Goal: Task Accomplishment & Management: Manage account settings

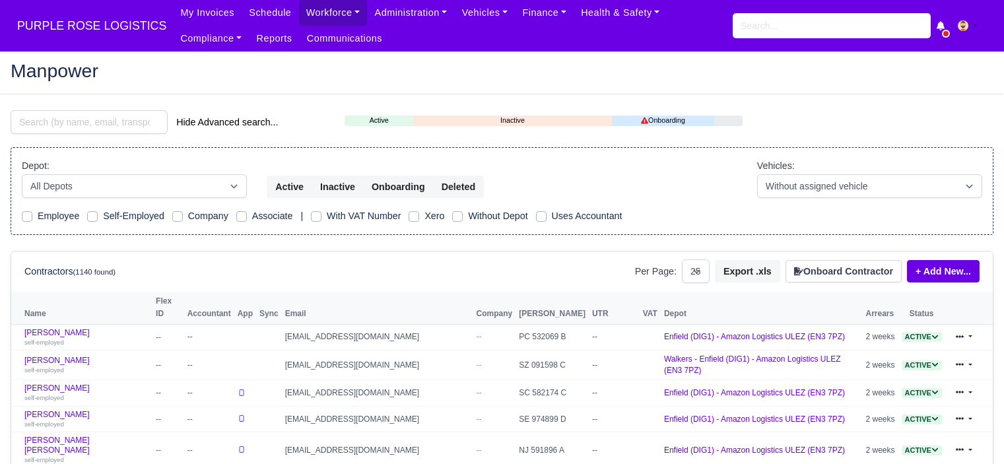
select select "25"
click at [875, 271] on button "Onboard Contractor" at bounding box center [843, 271] width 116 height 22
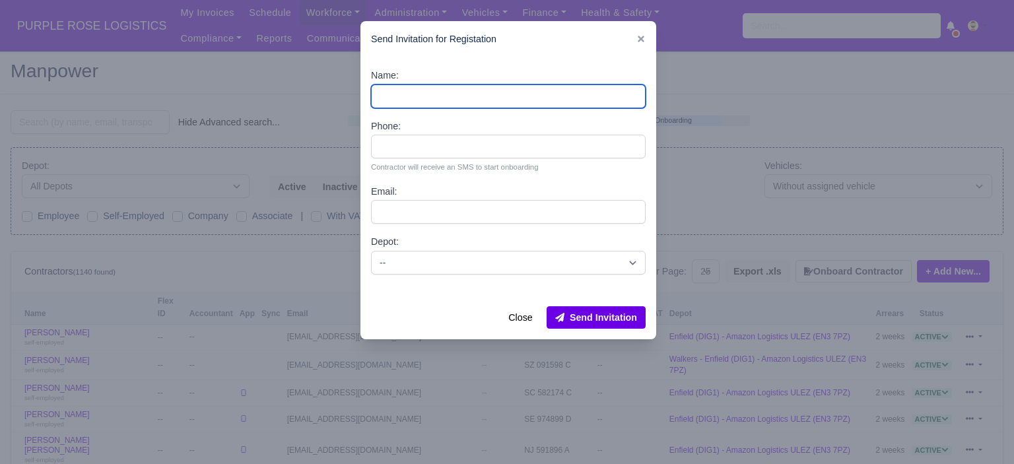
click at [488, 104] on input "Name:" at bounding box center [508, 96] width 275 height 24
paste input "[PERSON_NAME]"
type input "[PERSON_NAME]"
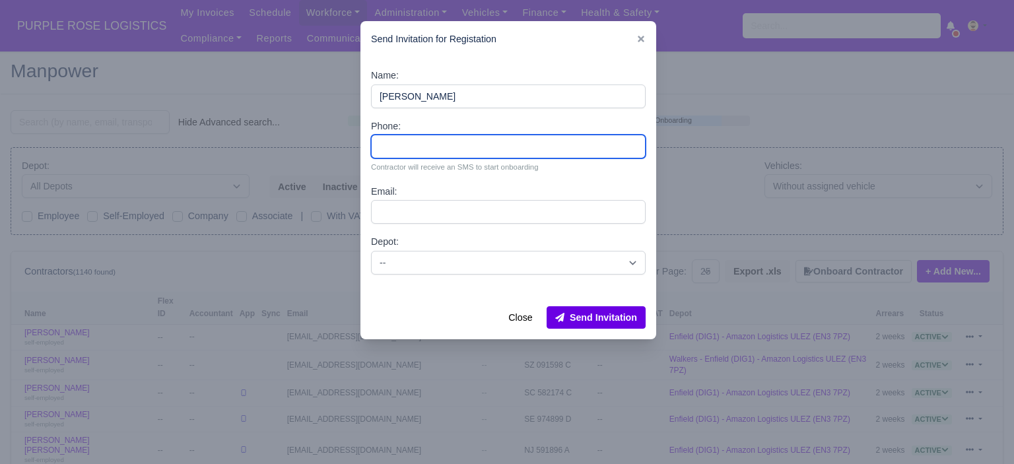
click at [457, 148] on input "Phone:" at bounding box center [508, 147] width 275 height 24
paste input "44 7459 564343"
type input "44 7459 564343"
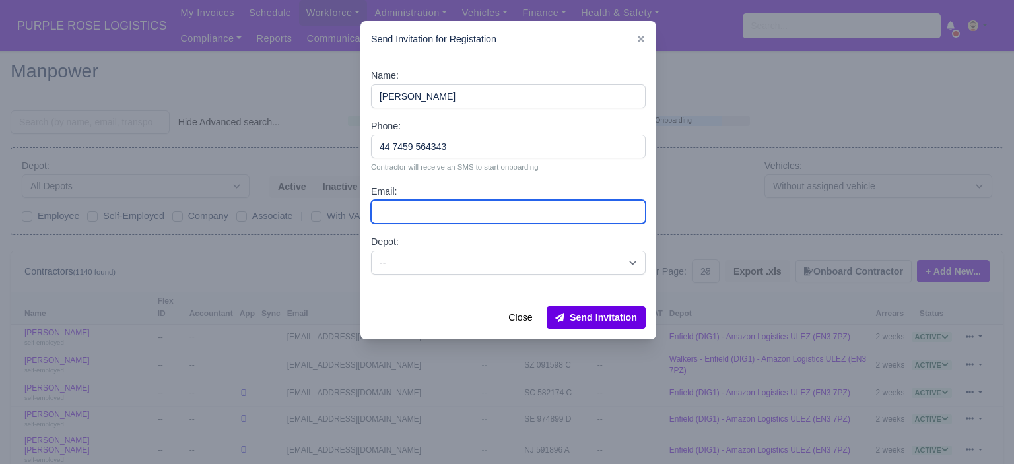
click at [453, 211] on input "Email:" at bounding box center [508, 212] width 275 height 24
paste input "[EMAIL_ADDRESS][DOMAIN_NAME]"
type input "[EMAIL_ADDRESS][DOMAIN_NAME]"
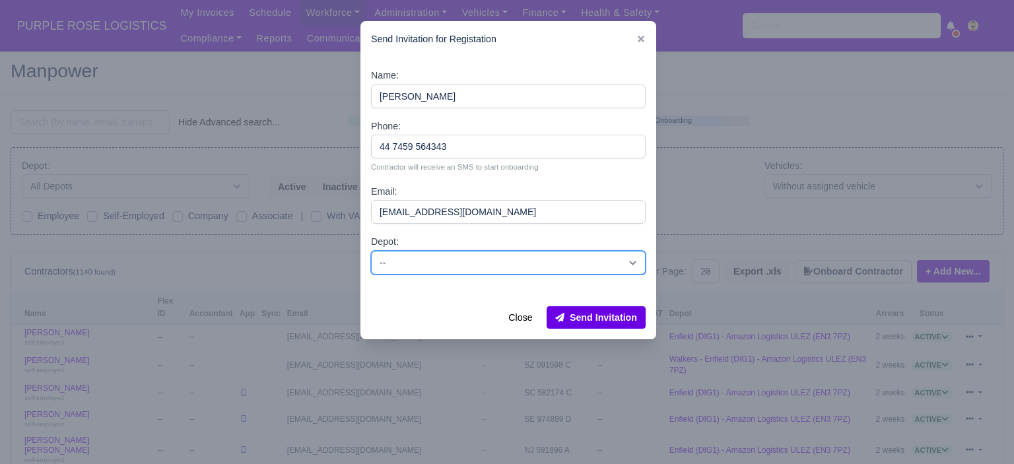
drag, startPoint x: 546, startPoint y: 266, endPoint x: 533, endPoint y: 269, distance: 12.8
click at [545, 266] on select "-- Enfield (DIG1) - Amazon Logistics ULEZ (EN3 7PZ) Harlow (DHW1) - Amazon Logi…" at bounding box center [508, 263] width 275 height 24
select select "1"
click at [371, 251] on select "-- Enfield (DIG1) - Amazon Logistics ULEZ (EN3 7PZ) Harlow (DHW1) - Amazon Logi…" at bounding box center [508, 263] width 275 height 24
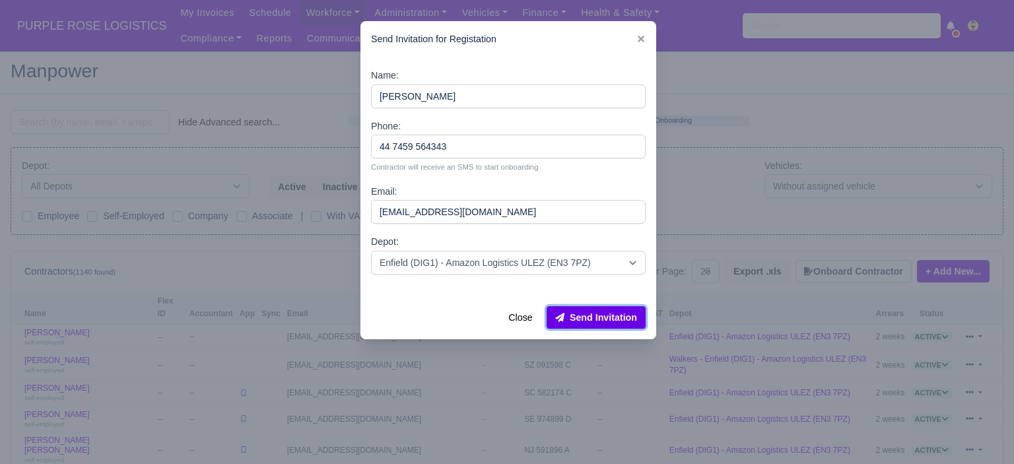
click at [608, 313] on button "Send Invitation" at bounding box center [595, 317] width 99 height 22
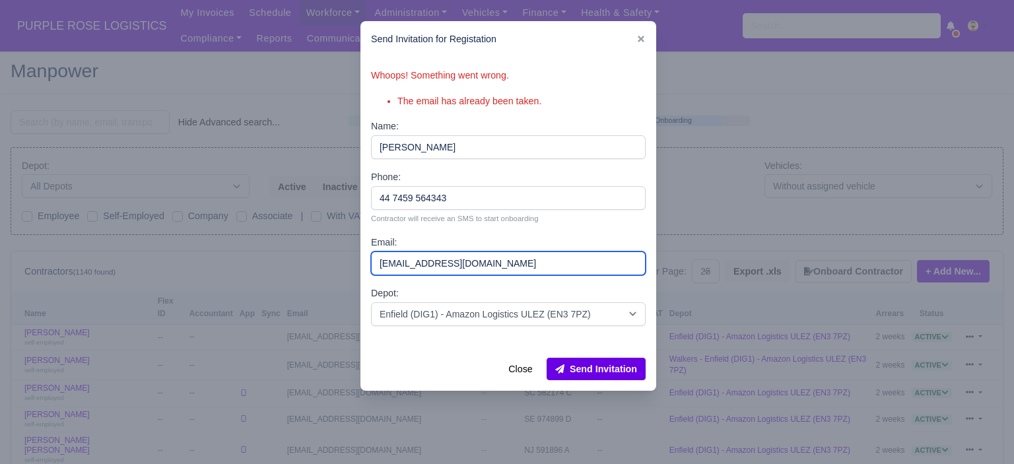
drag, startPoint x: 520, startPoint y: 265, endPoint x: 356, endPoint y: 249, distance: 164.5
click at [356, 249] on div "​ Send Invitation for Registation Whoops! Something went wrong. The email has a…" at bounding box center [507, 232] width 1014 height 464
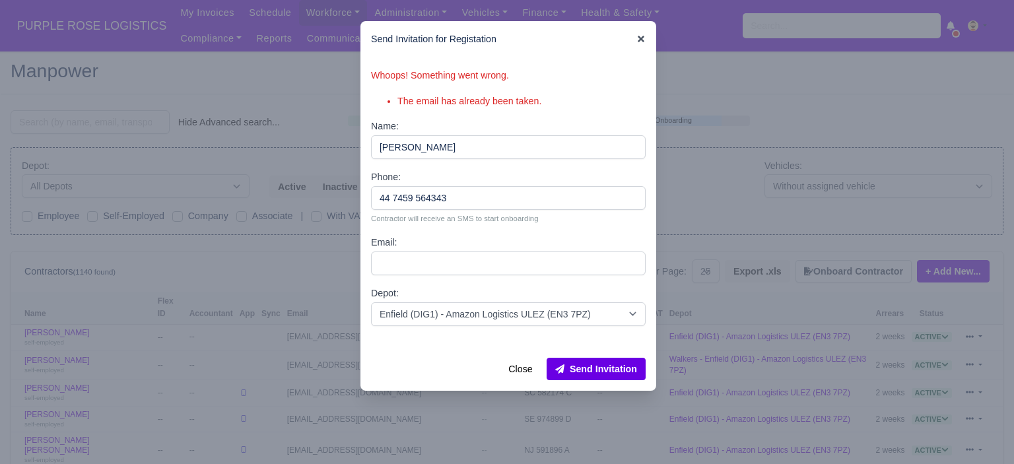
click at [637, 41] on icon at bounding box center [640, 38] width 9 height 9
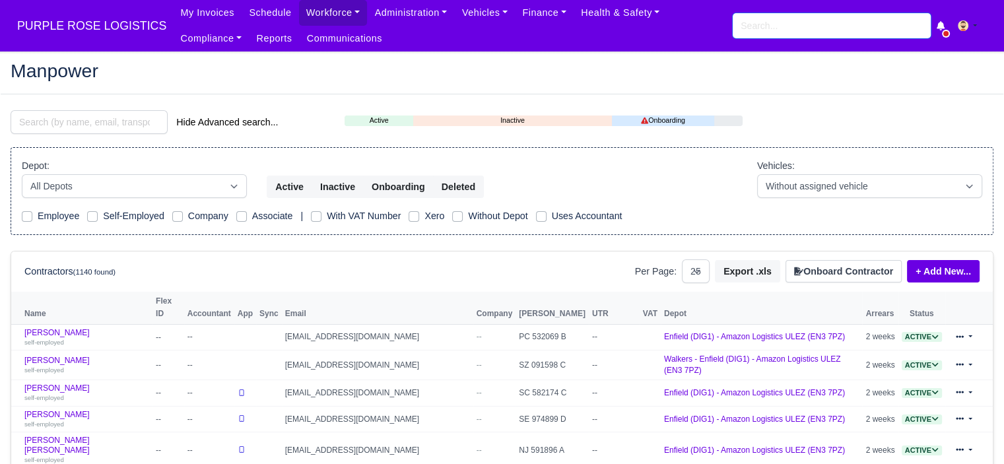
click at [764, 29] on input "search" at bounding box center [831, 25] width 198 height 25
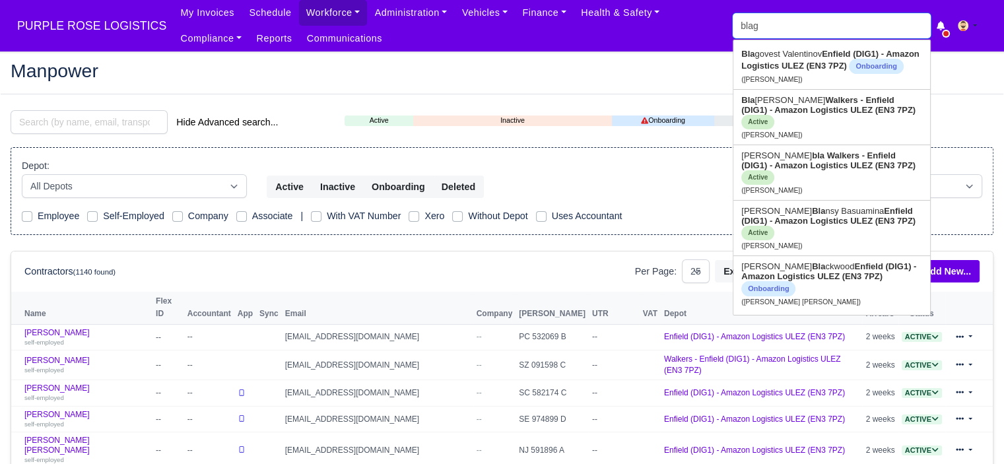
type input "blago"
type input "blagovest Valentinov"
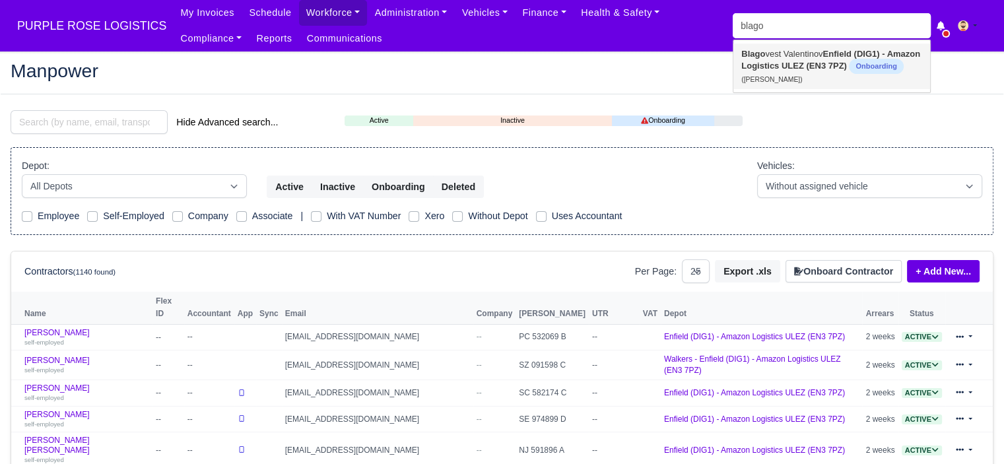
click at [821, 65] on strong "Enfield (DIG1) - Amazon Logistics ULEZ (EN3 7PZ)" at bounding box center [830, 60] width 179 height 22
type input "Blagovest Valentinov"
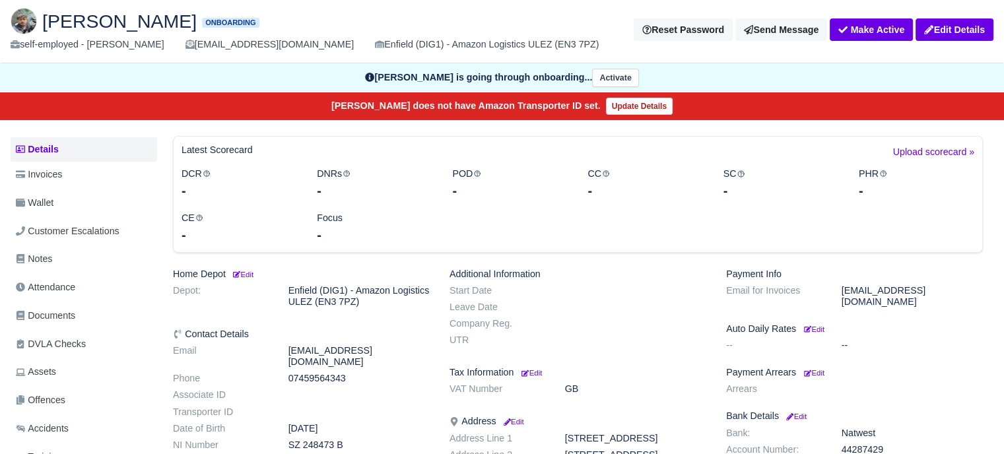
scroll to position [198, 0]
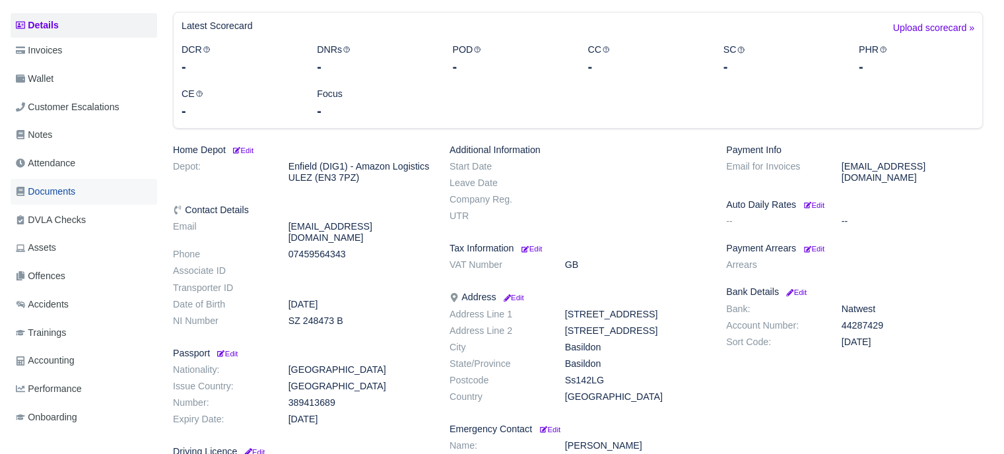
click at [74, 189] on span "Documents" at bounding box center [45, 191] width 59 height 15
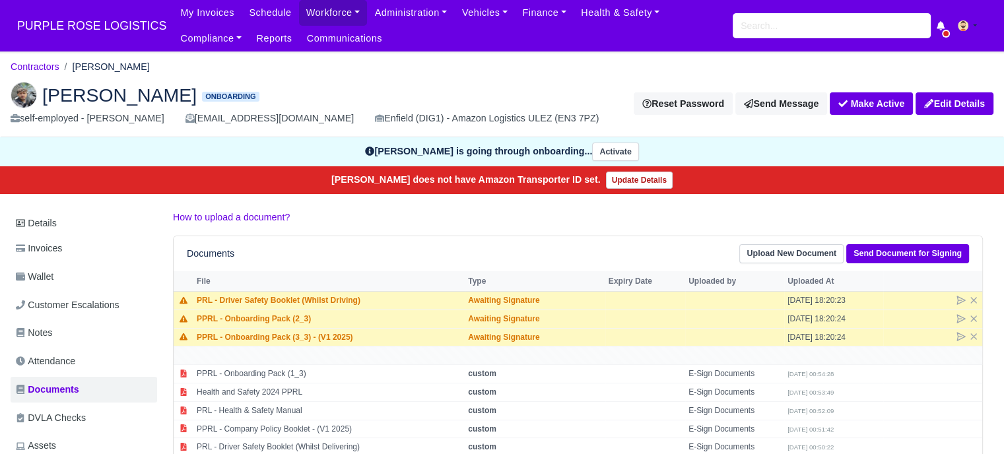
click at [209, 119] on div "[EMAIL_ADDRESS][DOMAIN_NAME]" at bounding box center [269, 118] width 168 height 15
click at [512, 68] on ol "Contractors Blagovest Valentinov" at bounding box center [502, 67] width 983 height 20
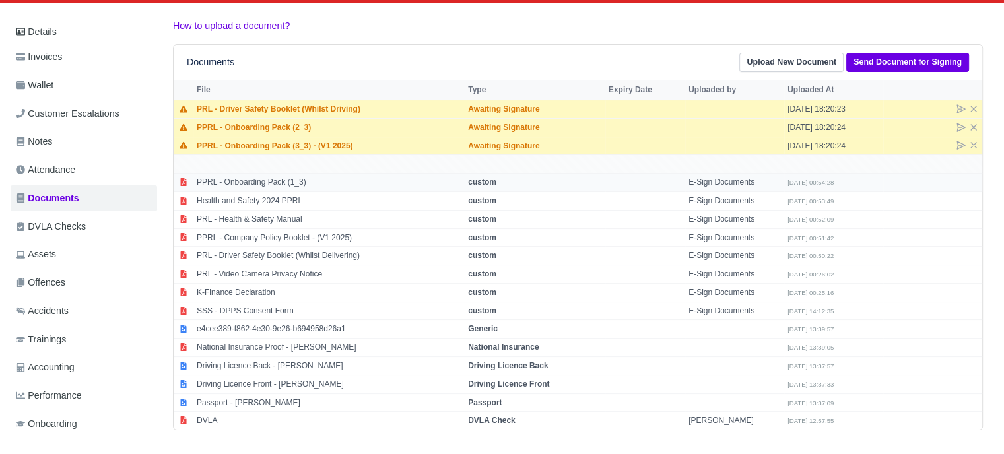
scroll to position [191, 0]
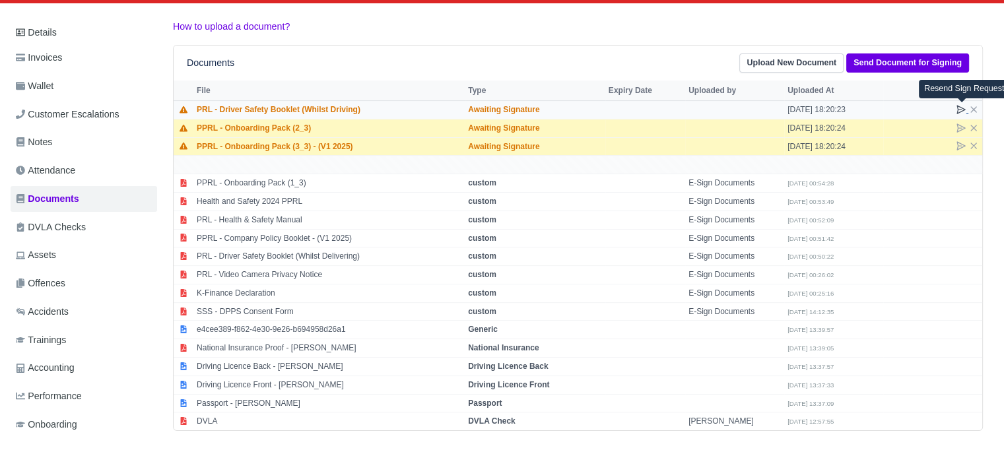
click at [957, 108] on icon at bounding box center [961, 110] width 8 height 8
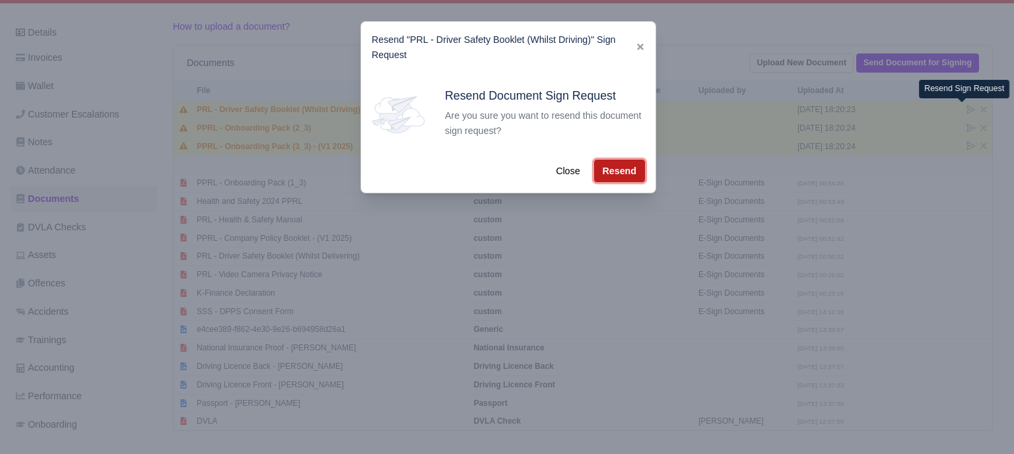
click at [612, 168] on button "Resend" at bounding box center [619, 171] width 51 height 22
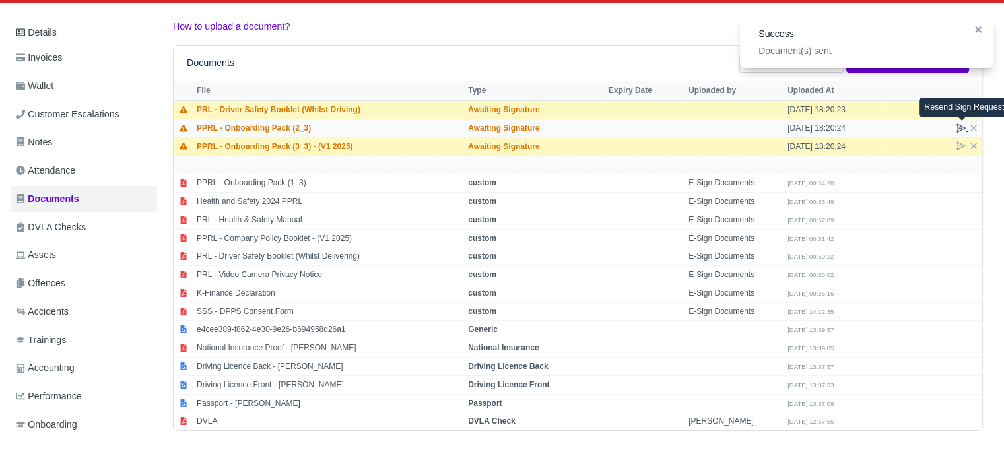
click at [957, 124] on icon at bounding box center [961, 128] width 8 height 8
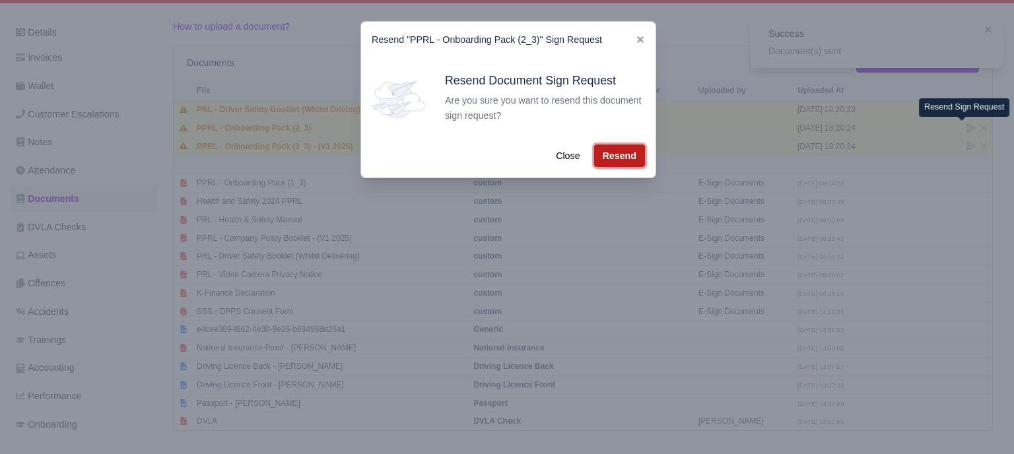
drag, startPoint x: 620, startPoint y: 158, endPoint x: 697, endPoint y: 147, distance: 77.4
click at [622, 158] on button "Resend" at bounding box center [619, 156] width 51 height 22
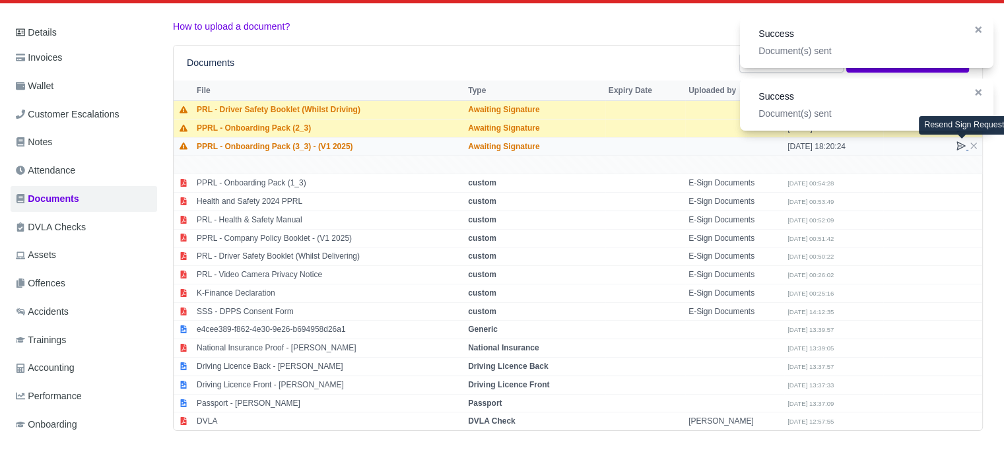
click at [957, 146] on icon at bounding box center [960, 146] width 11 height 11
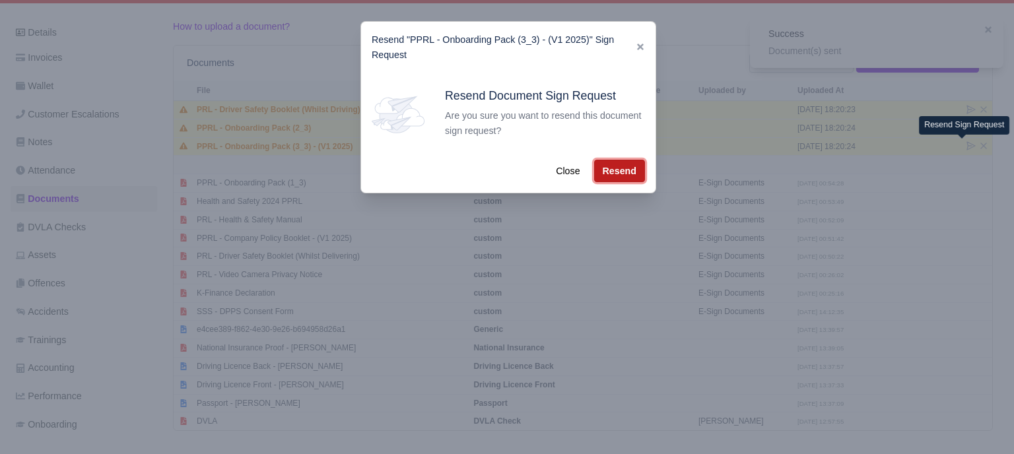
click at [606, 170] on button "Resend" at bounding box center [619, 171] width 51 height 22
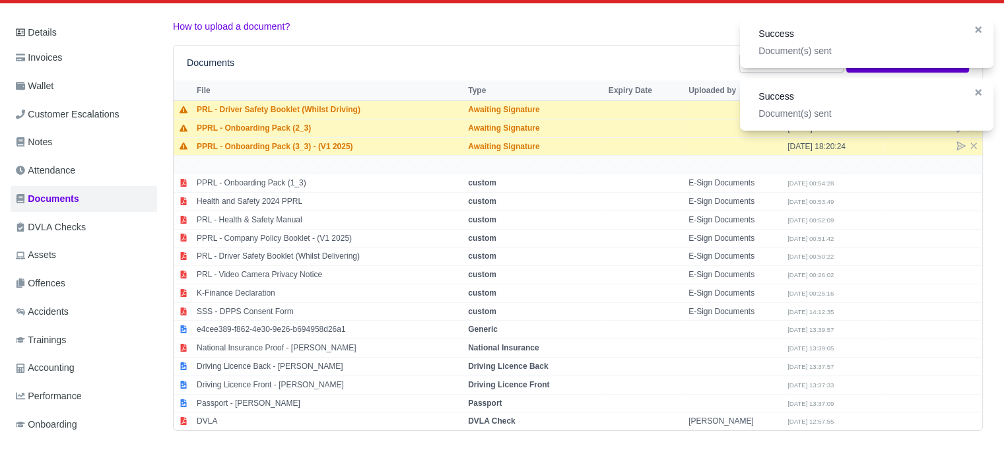
click at [631, 53] on div "Documents Upload New Document Send Document for Signing" at bounding box center [578, 62] width 782 height 19
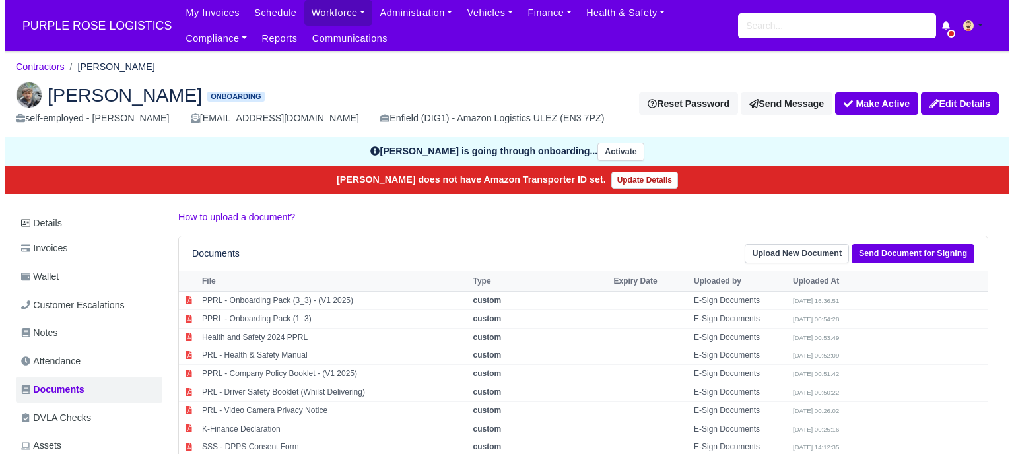
scroll to position [191, 0]
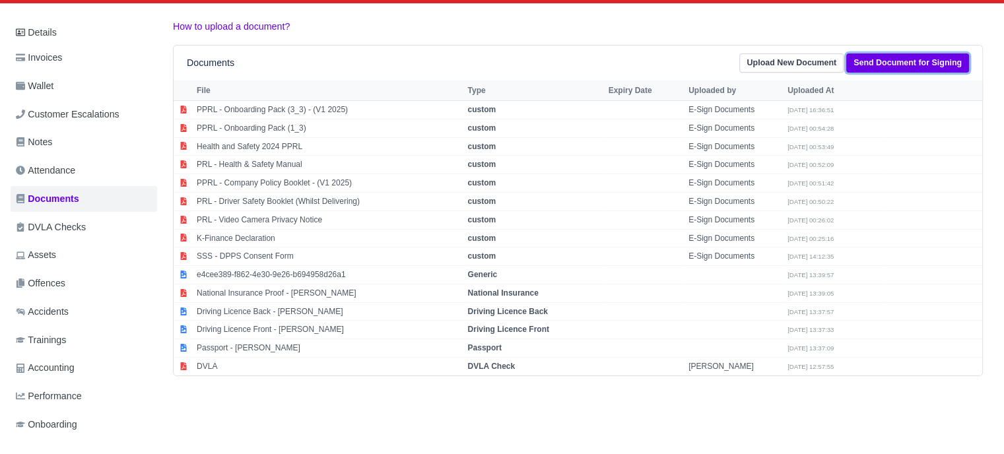
click at [916, 66] on link "Send Document for Signing" at bounding box center [907, 62] width 123 height 19
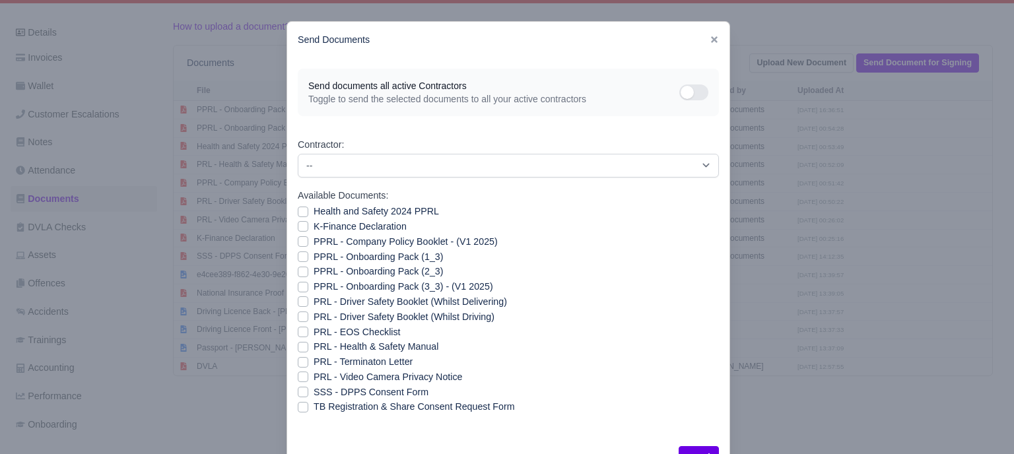
click at [313, 272] on label "PPRL - Onboarding Pack (2_3)" at bounding box center [377, 271] width 129 height 15
click at [298, 272] on input "PPRL - Onboarding Pack (2_3)" at bounding box center [303, 269] width 11 height 11
checkbox input "true"
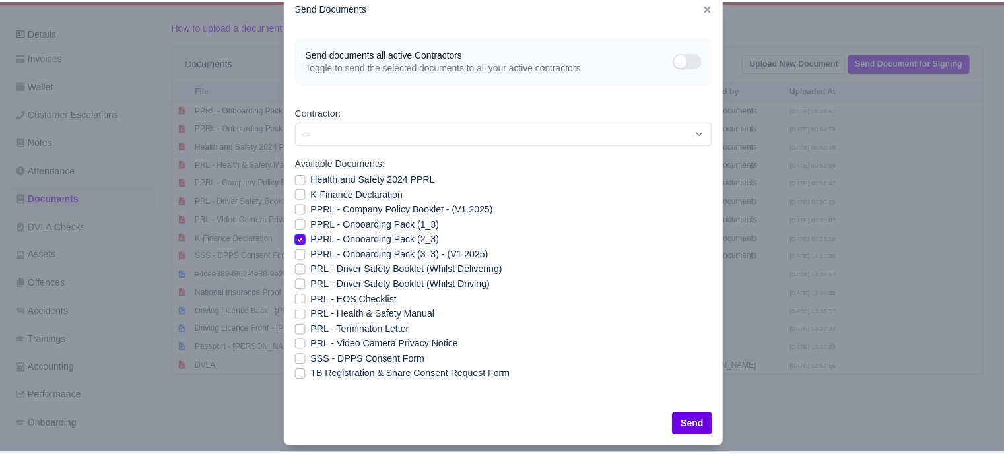
scroll to position [48, 0]
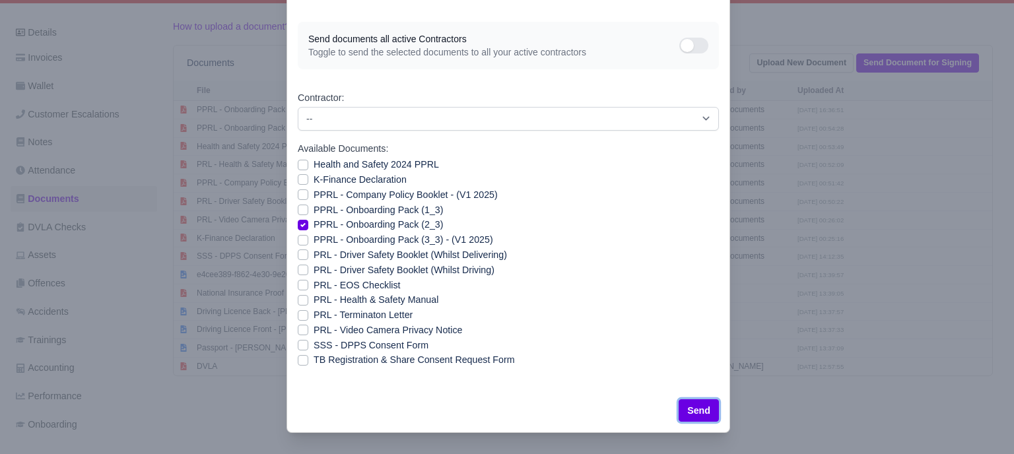
click at [699, 407] on button "Send" at bounding box center [698, 410] width 40 height 22
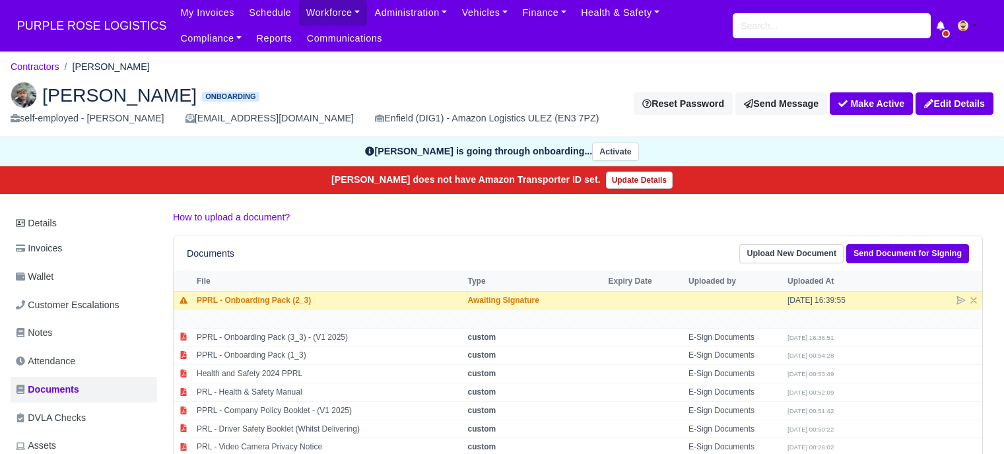
scroll to position [191, 0]
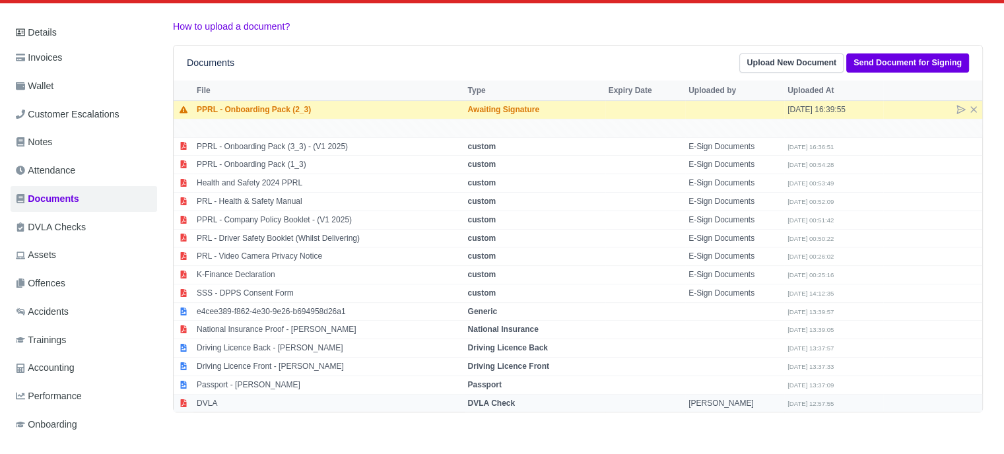
click at [509, 399] on strong "DVLA Check" at bounding box center [492, 403] width 48 height 9
select select "dvla-check"
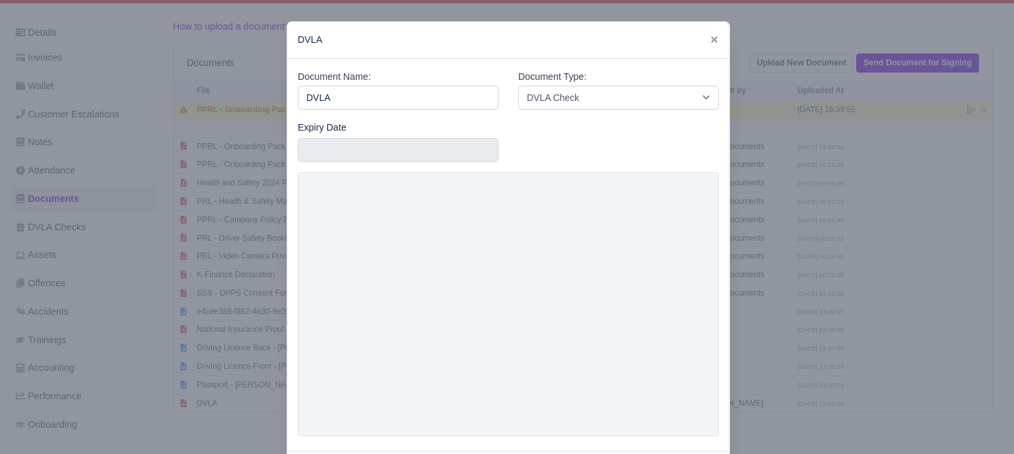
click at [829, 364] on div at bounding box center [507, 227] width 1014 height 454
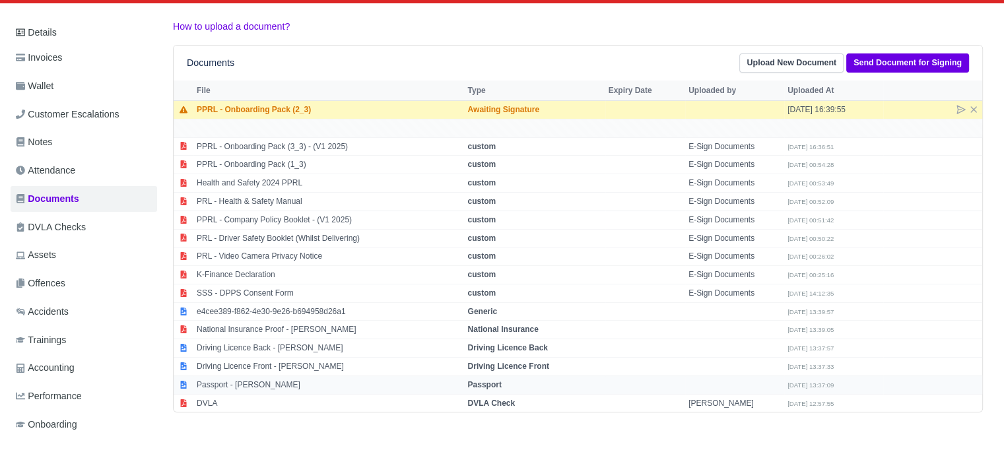
click at [502, 380] on strong "Passport" at bounding box center [485, 384] width 34 height 9
select select "passport"
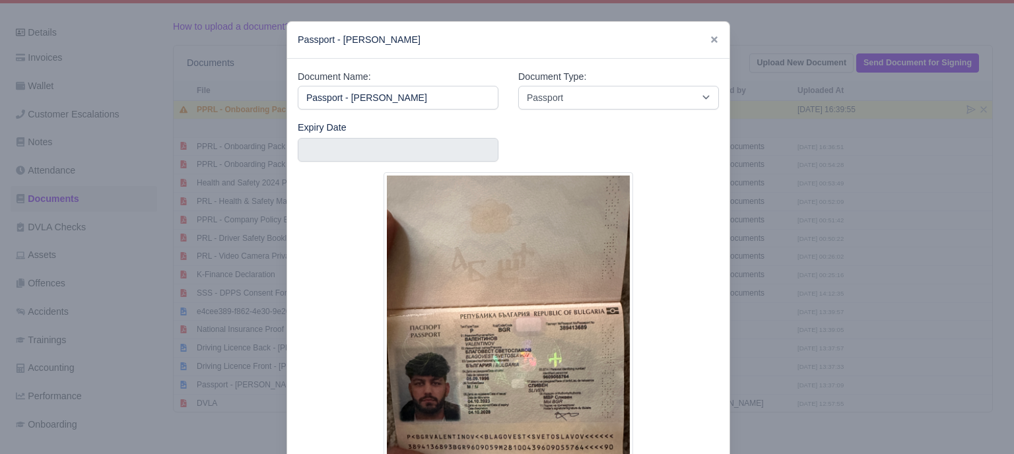
click at [824, 309] on div at bounding box center [507, 227] width 1014 height 454
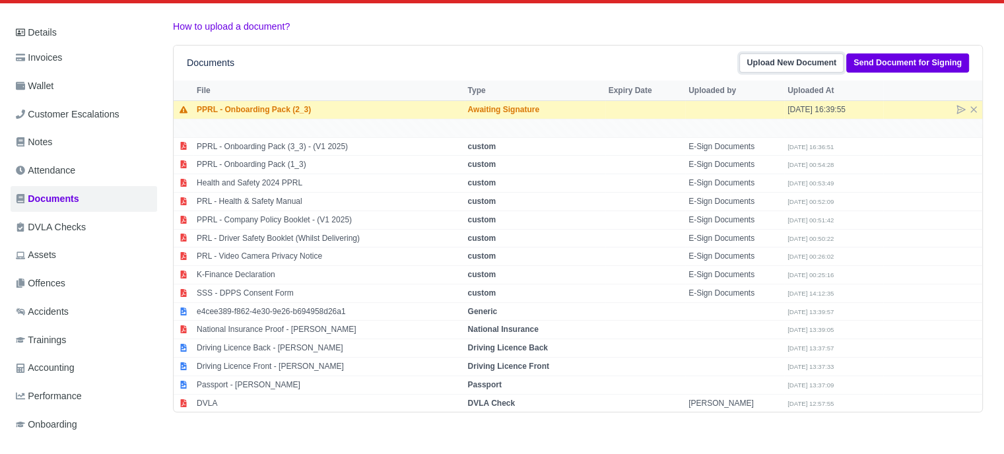
click at [794, 62] on link "Upload New Document" at bounding box center [791, 62] width 104 height 19
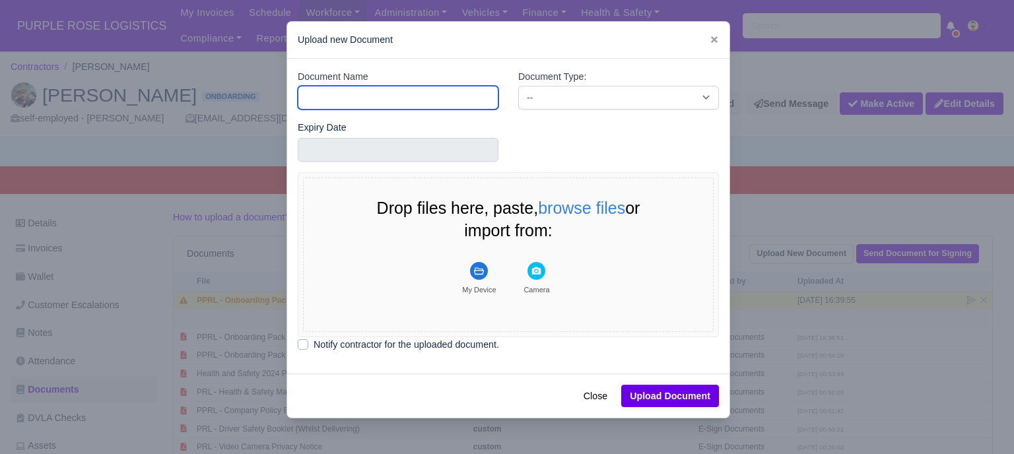
click at [405, 93] on input "Document Name" at bounding box center [398, 98] width 201 height 24
type input "RTW"
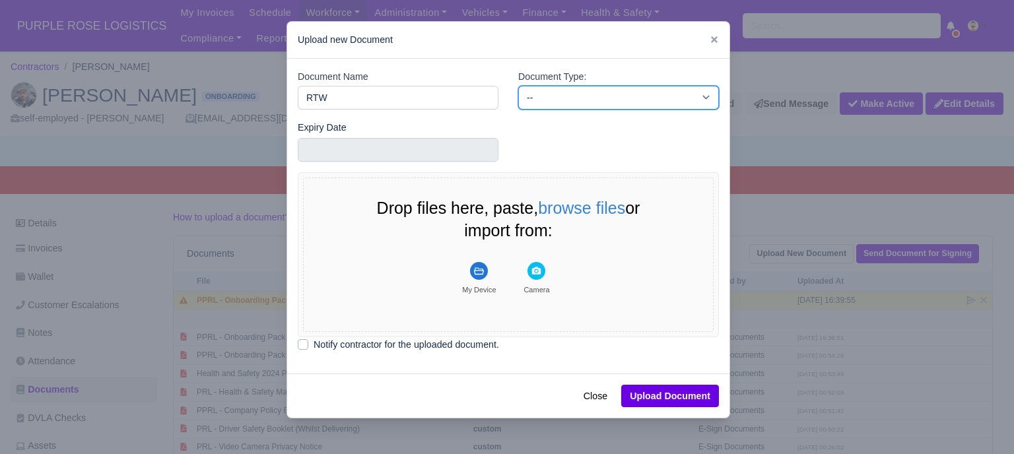
click at [551, 106] on select "-- Accounting Engagement Letter Age Verification Confirmation Background Check …" at bounding box center [618, 98] width 201 height 24
select select "right-to-work"
click at [518, 86] on select "-- Accounting Engagement Letter Age Verification Confirmation Background Check …" at bounding box center [618, 98] width 201 height 24
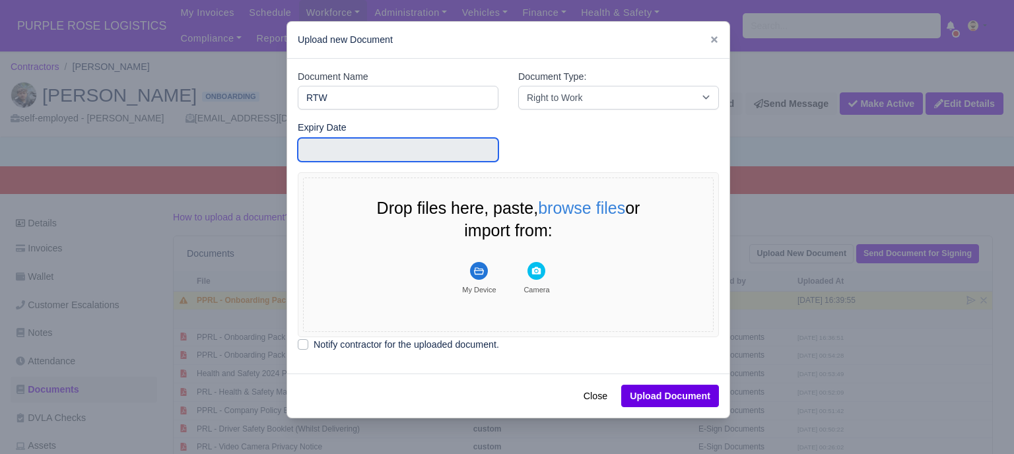
click at [420, 148] on input "text" at bounding box center [398, 150] width 201 height 24
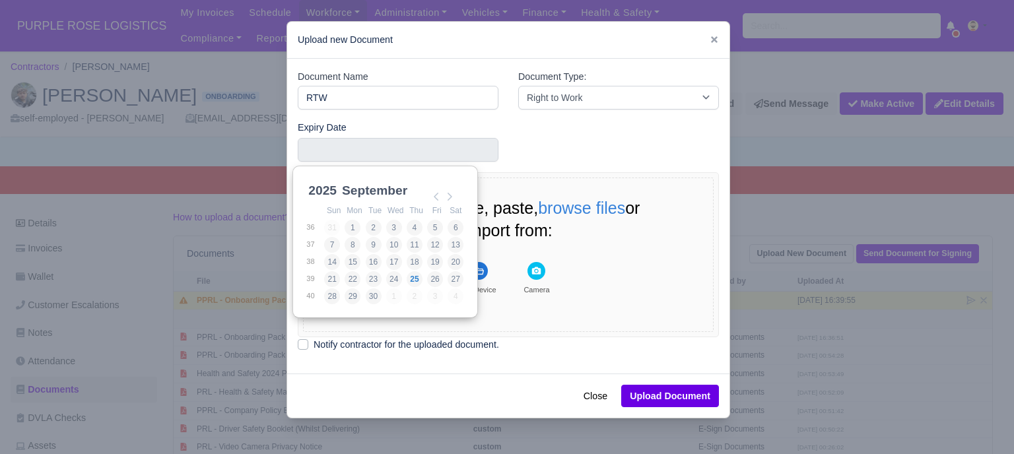
click at [606, 168] on div "Expiry Date" at bounding box center [508, 146] width 441 height 53
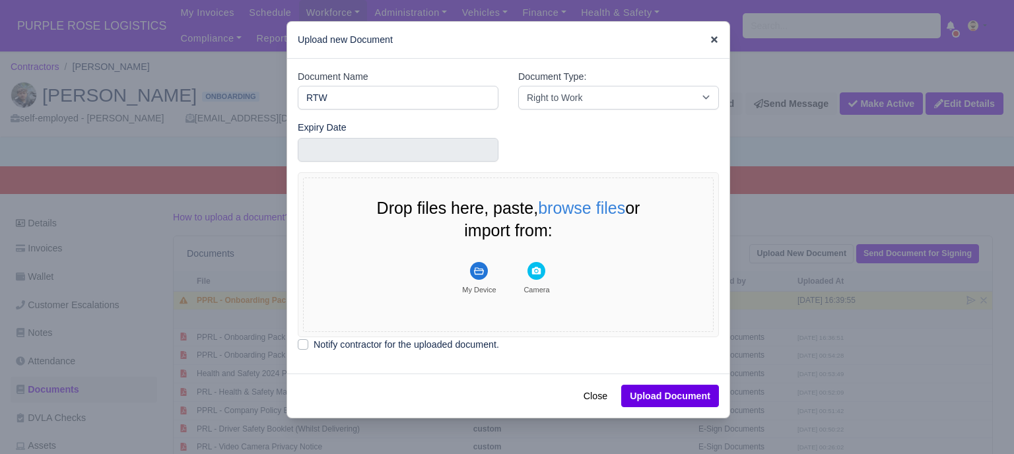
click at [711, 38] on icon at bounding box center [714, 39] width 7 height 7
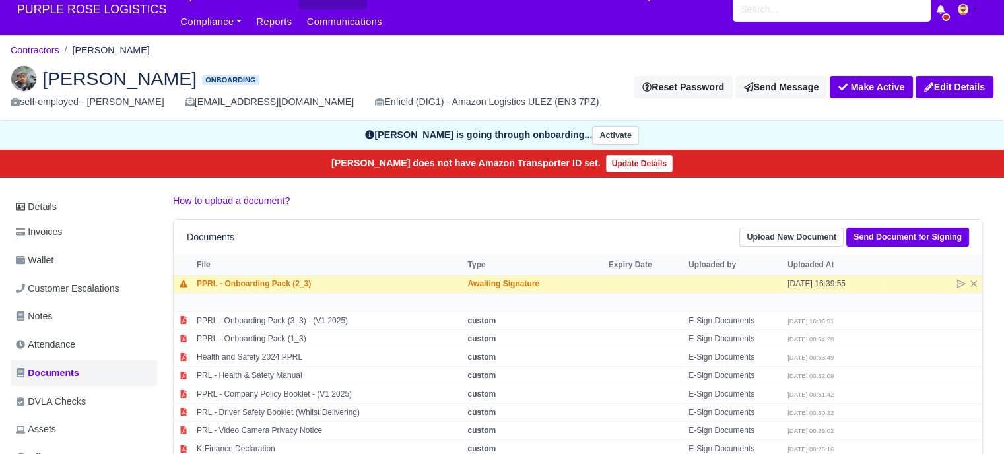
scroll to position [66, 0]
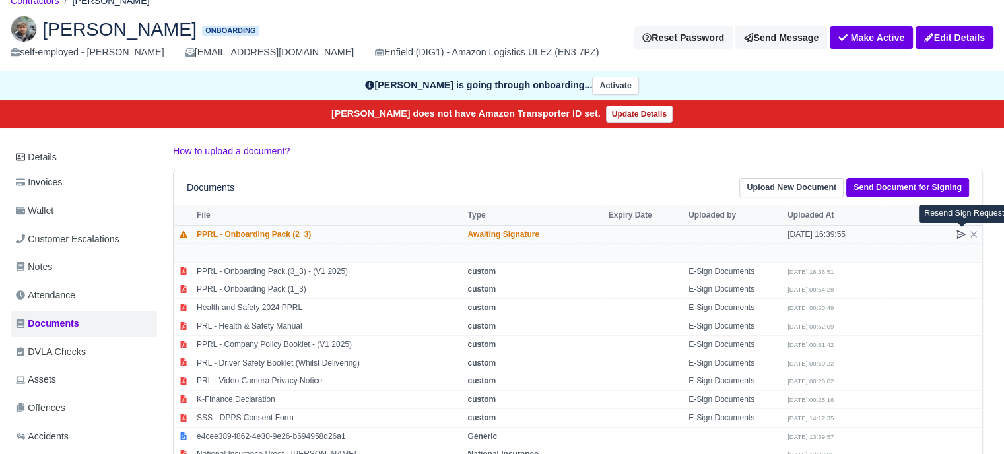
click at [957, 232] on icon at bounding box center [961, 234] width 8 height 8
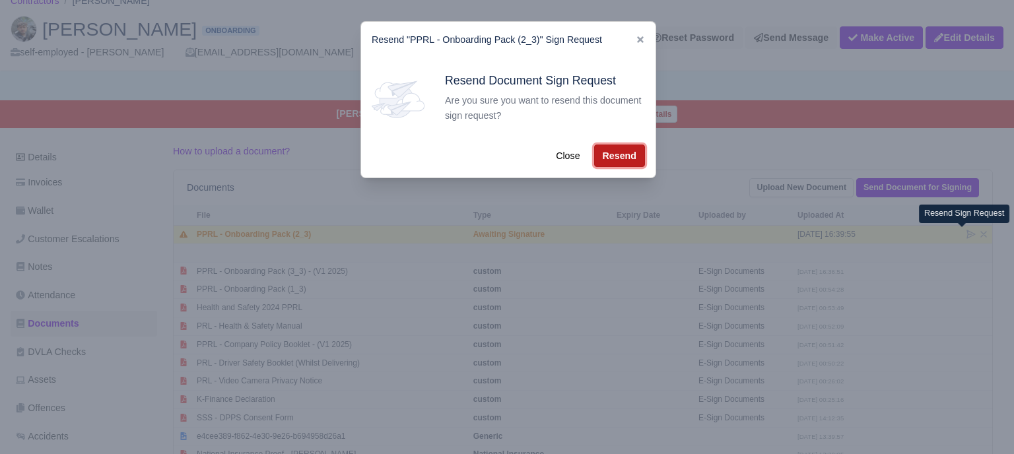
click at [612, 160] on button "Resend" at bounding box center [619, 156] width 51 height 22
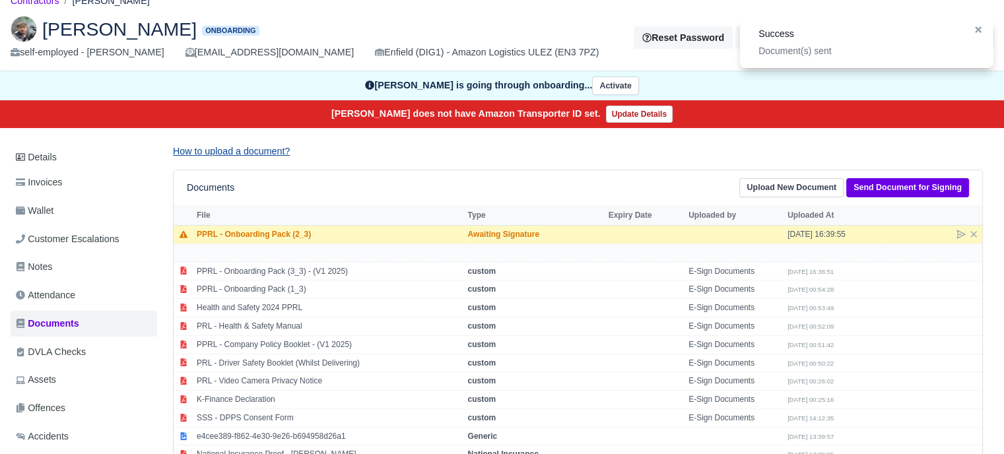
click at [258, 146] on link "How to upload a document?" at bounding box center [231, 151] width 117 height 11
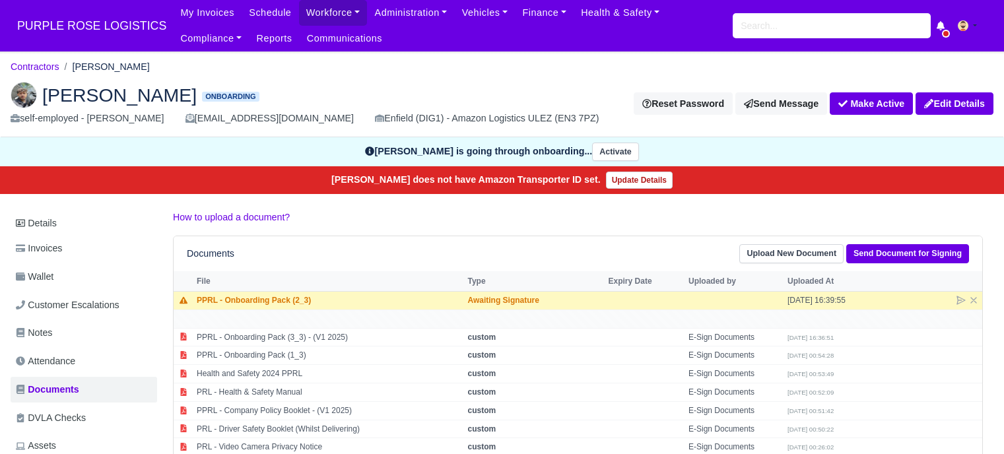
scroll to position [66, 0]
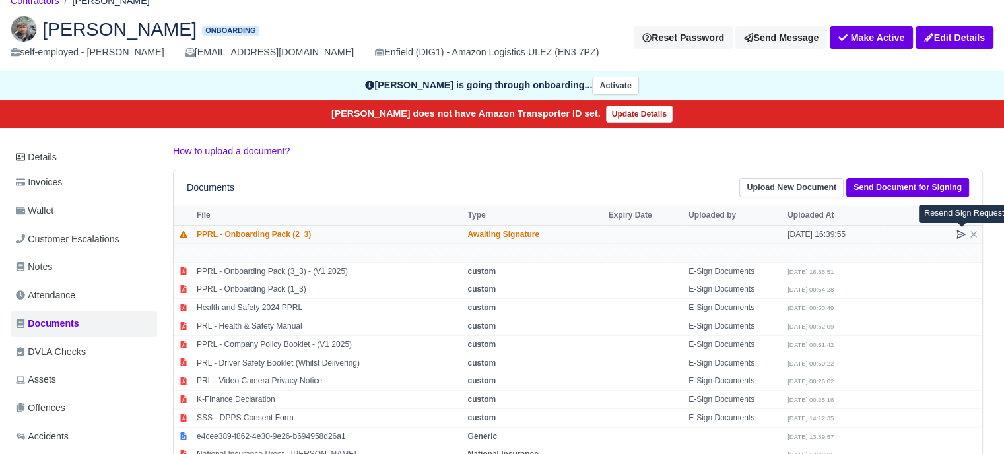
click at [956, 232] on icon at bounding box center [960, 234] width 11 height 11
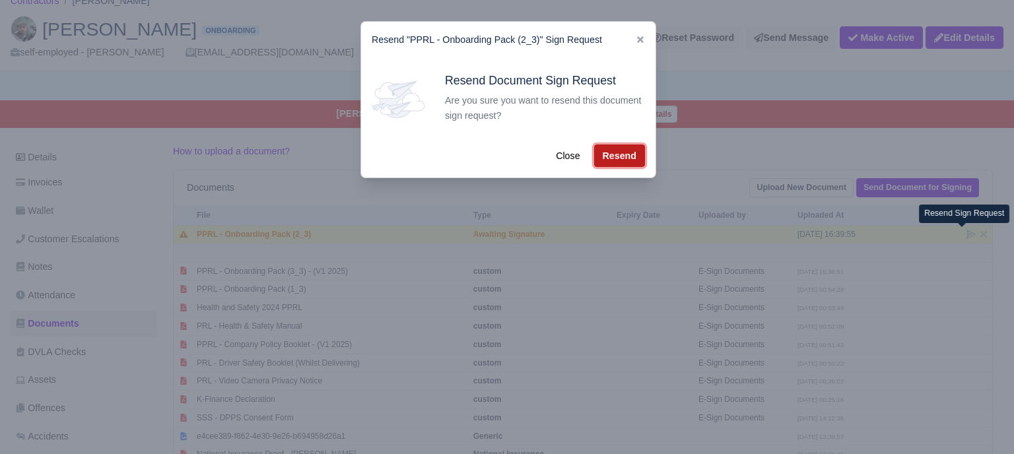
click at [603, 152] on button "Resend" at bounding box center [619, 156] width 51 height 22
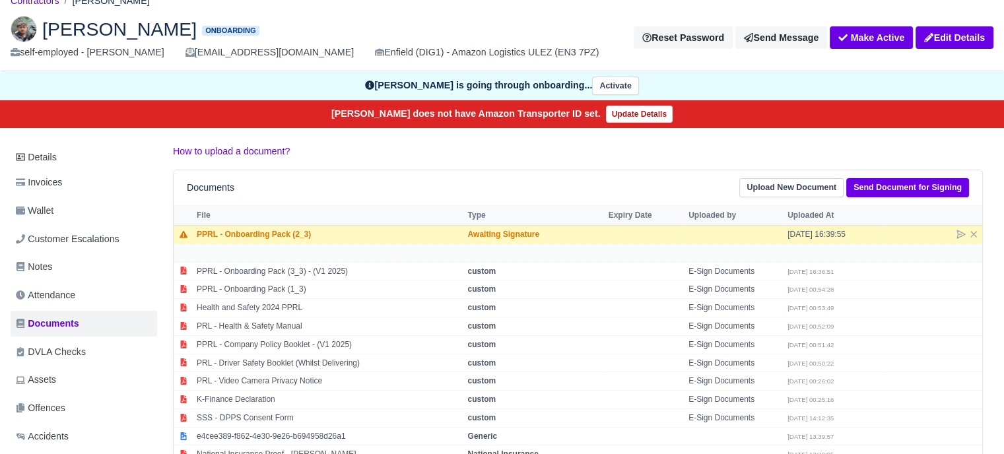
scroll to position [257, 0]
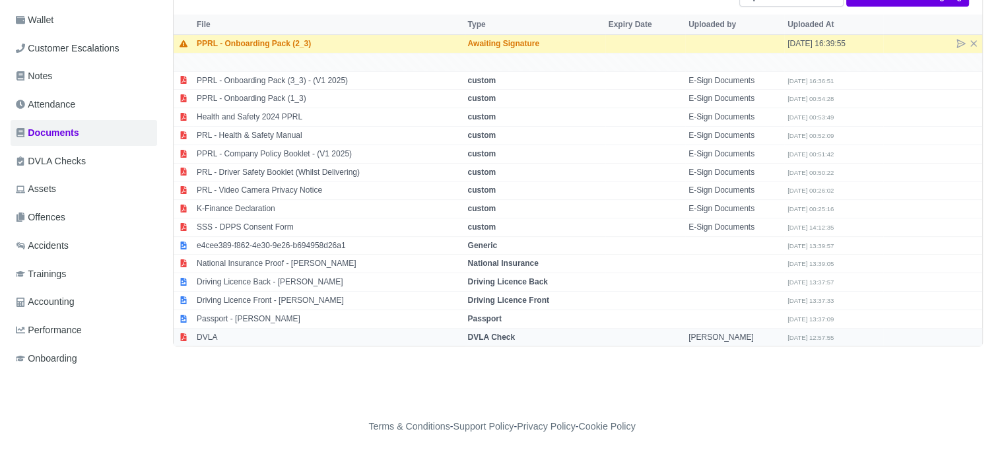
click at [500, 333] on strong "DVLA Check" at bounding box center [492, 337] width 48 height 9
select select "dvla-check"
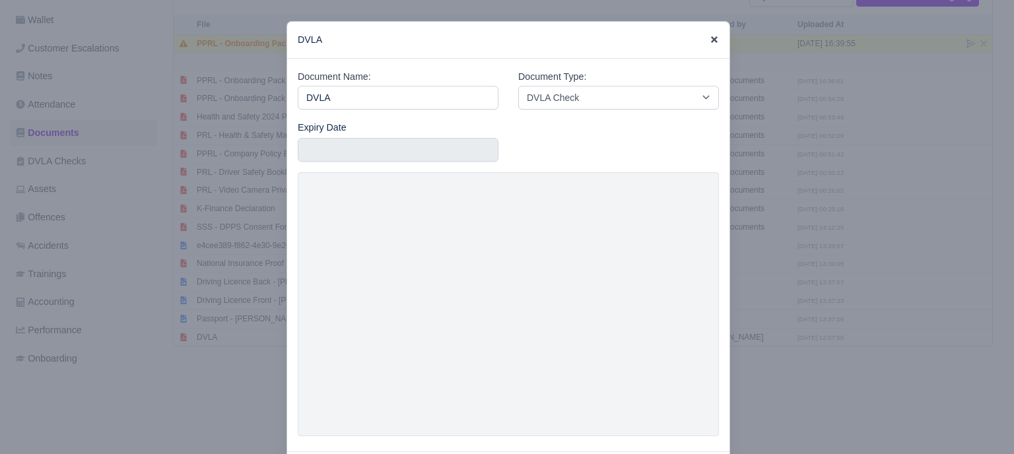
click at [709, 36] on icon at bounding box center [713, 39] width 9 height 9
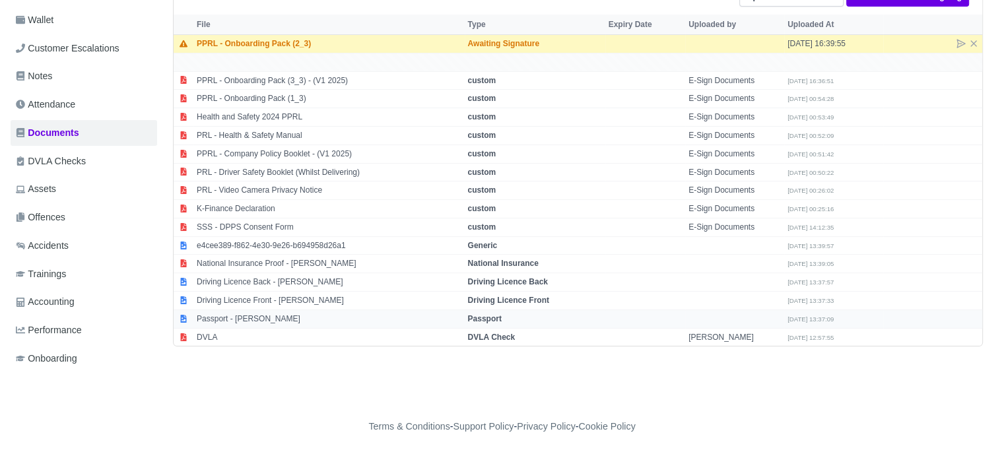
click at [502, 319] on strong "Passport" at bounding box center [485, 318] width 34 height 9
select select "passport"
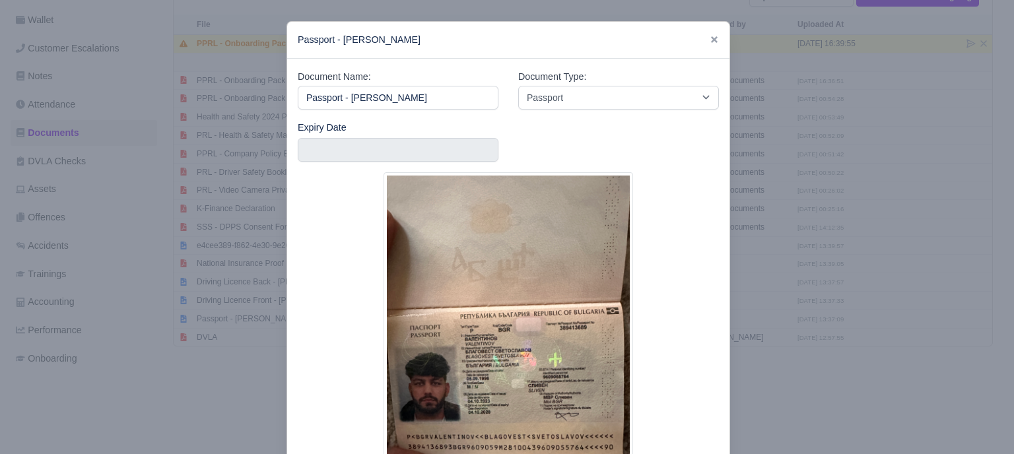
click at [709, 44] on icon at bounding box center [713, 39] width 9 height 9
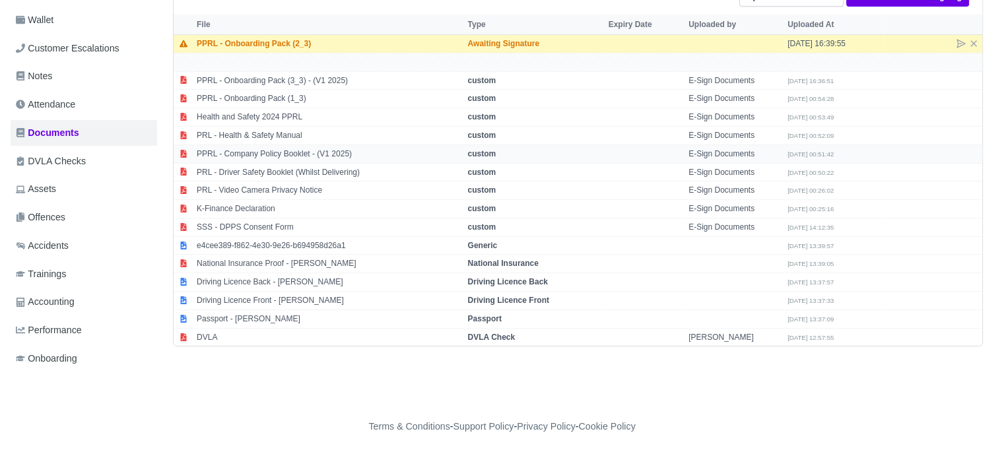
scroll to position [0, 0]
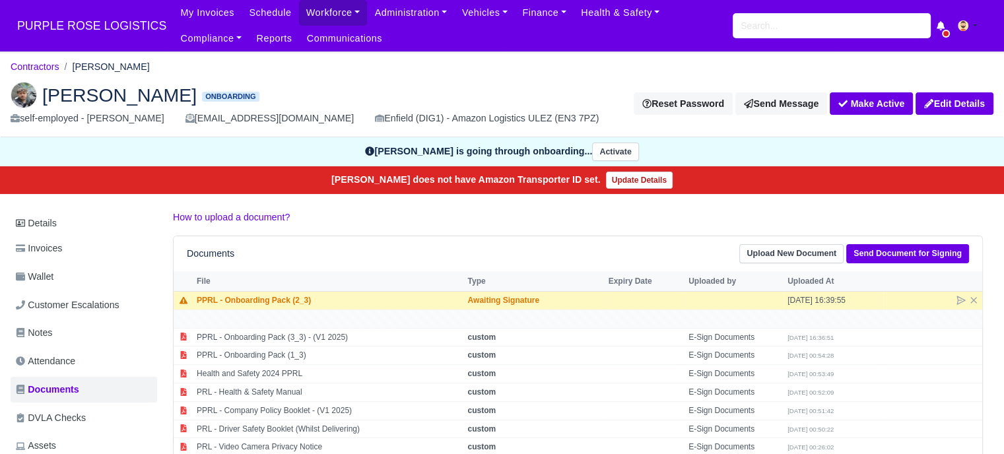
drag, startPoint x: 45, startPoint y: 92, endPoint x: 223, endPoint y: 105, distance: 178.7
click at [223, 105] on h2 "Blagovest Valentinov Onboarding" at bounding box center [310, 95] width 599 height 26
copy span "[PERSON_NAME]"
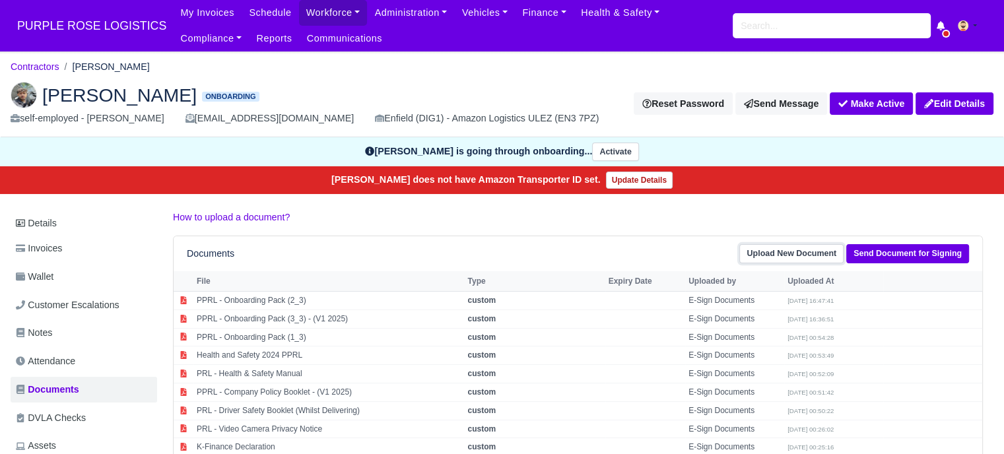
click at [818, 250] on link "Upload New Document" at bounding box center [791, 253] width 104 height 19
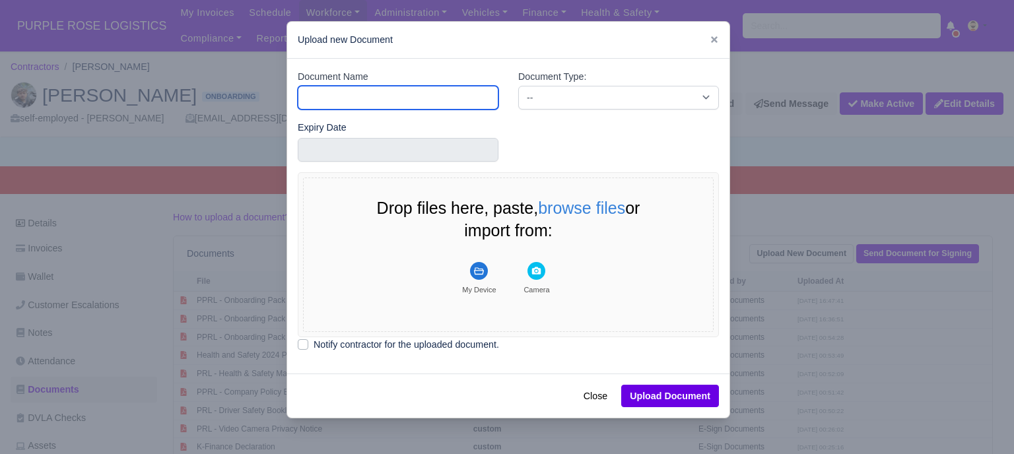
click at [395, 89] on input "Document Name" at bounding box center [398, 98] width 201 height 24
type input "RTW"
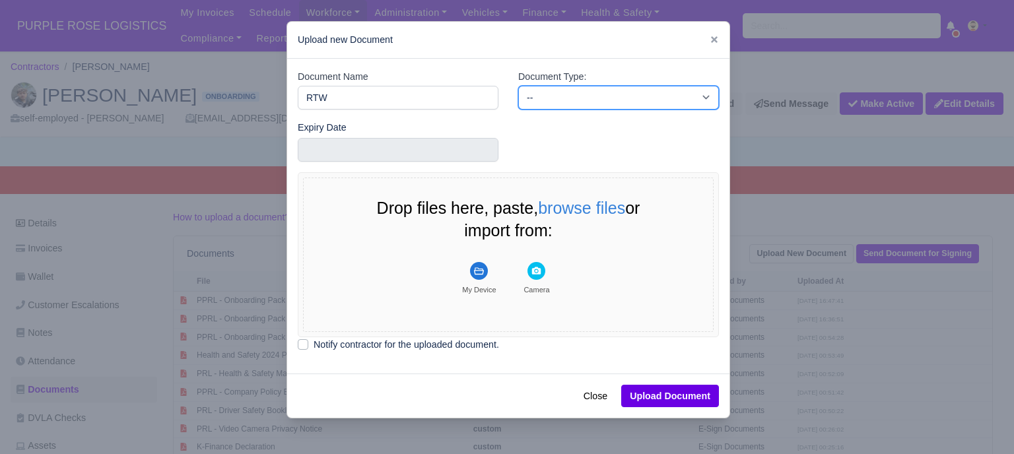
click at [552, 97] on select "-- Accounting Engagement Letter Age Verification Confirmation Background Check …" at bounding box center [618, 98] width 201 height 24
select select "right-to-work"
click at [518, 86] on select "-- Accounting Engagement Letter Age Verification Confirmation Background Check …" at bounding box center [618, 98] width 201 height 24
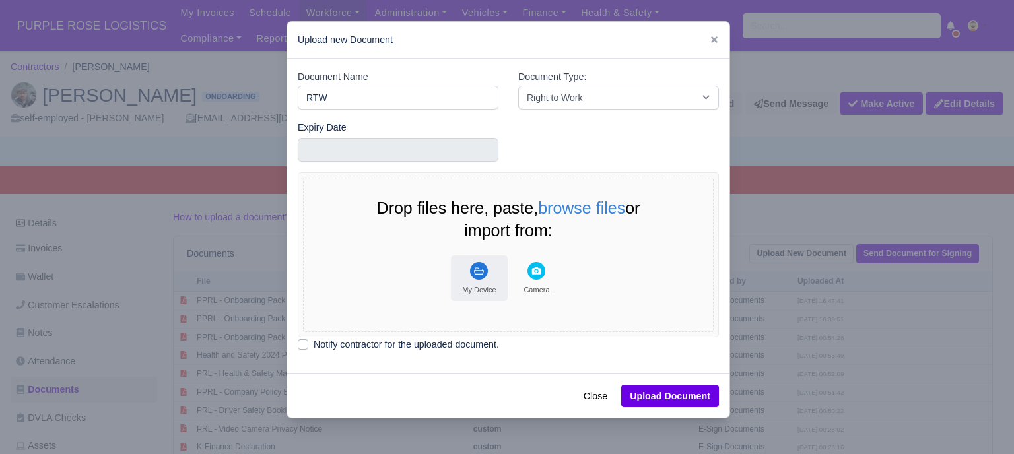
click at [482, 290] on div "My Device" at bounding box center [479, 289] width 34 height 9
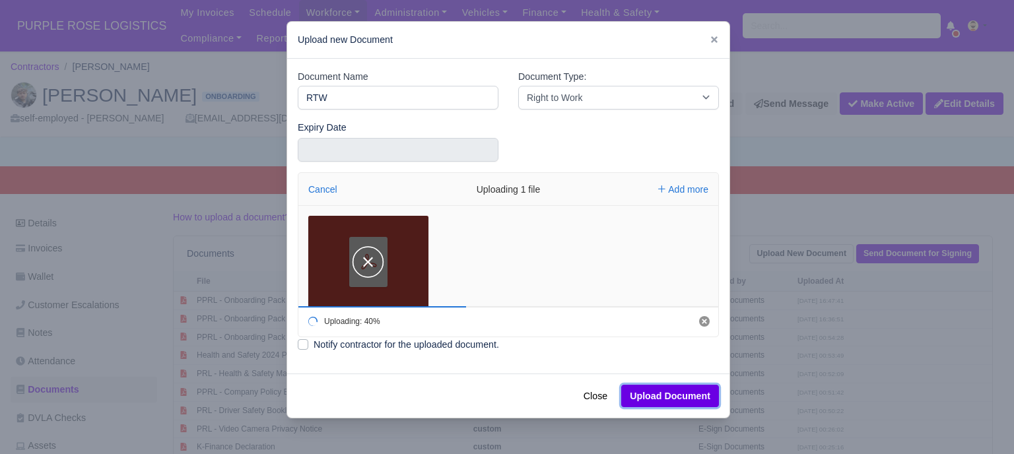
click at [680, 396] on button "Upload Document" at bounding box center [670, 396] width 98 height 22
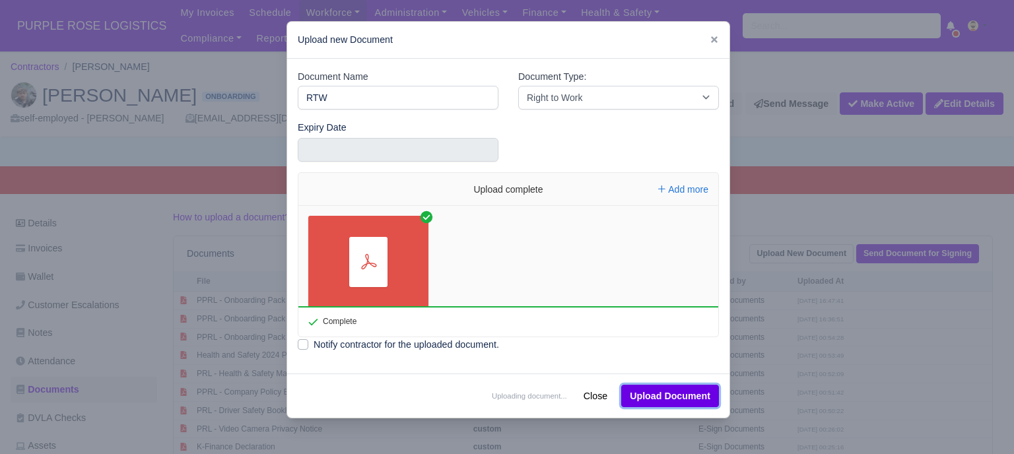
click at [680, 396] on button "Upload Document" at bounding box center [670, 396] width 98 height 22
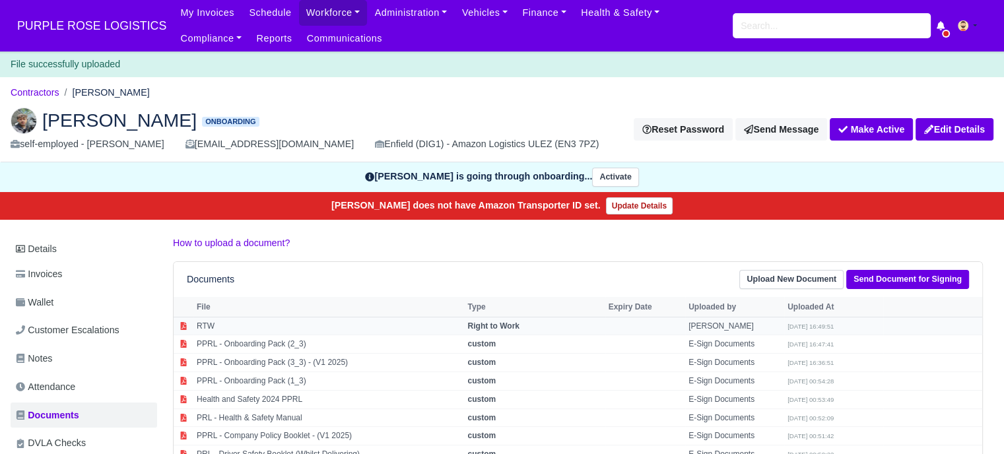
click at [690, 323] on td "Niko" at bounding box center [734, 326] width 99 height 18
select select "right-to-work"
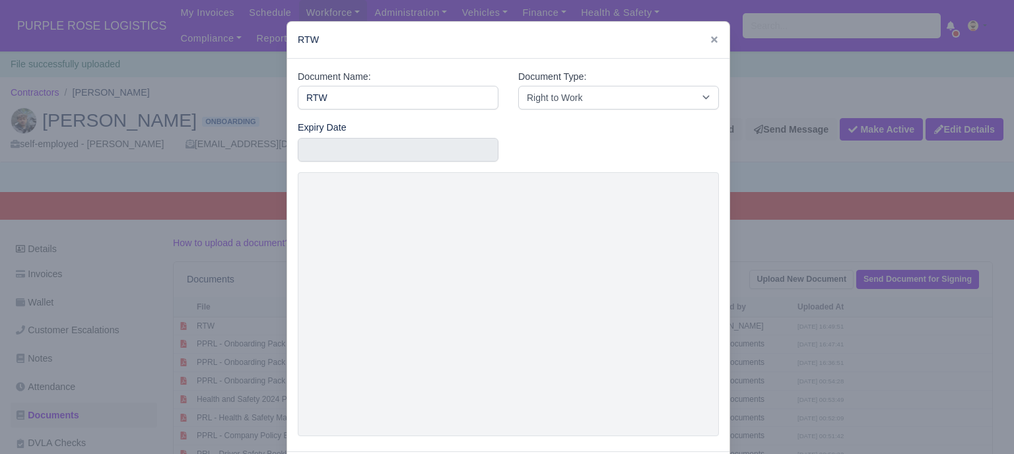
click at [784, 242] on div at bounding box center [507, 227] width 1014 height 454
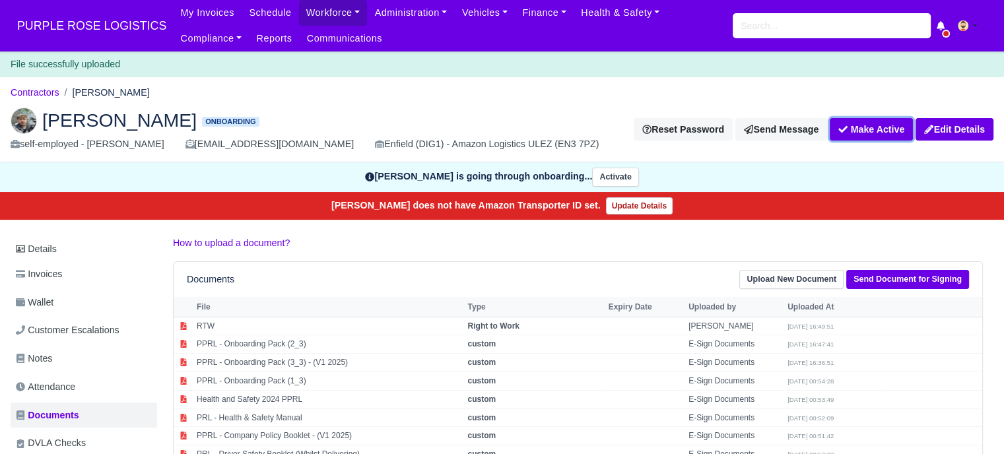
click at [857, 125] on button "Make Active" at bounding box center [870, 129] width 83 height 22
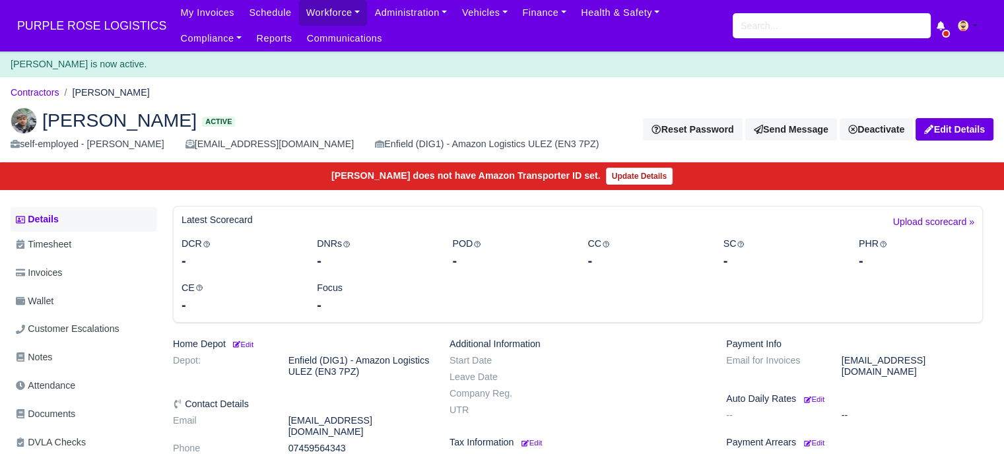
click at [56, 218] on link "Details" at bounding box center [84, 219] width 146 height 24
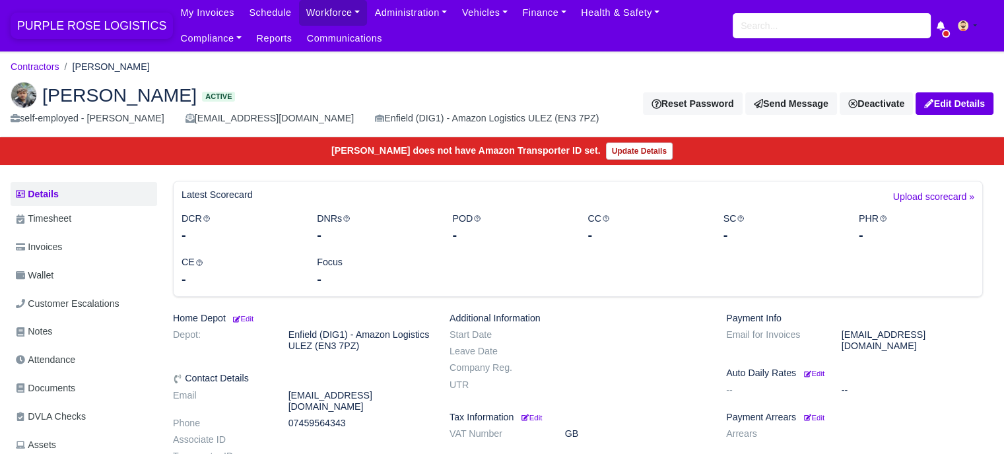
click at [90, 20] on span "PURPLE ROSE LOGISTICS" at bounding box center [92, 26] width 162 height 26
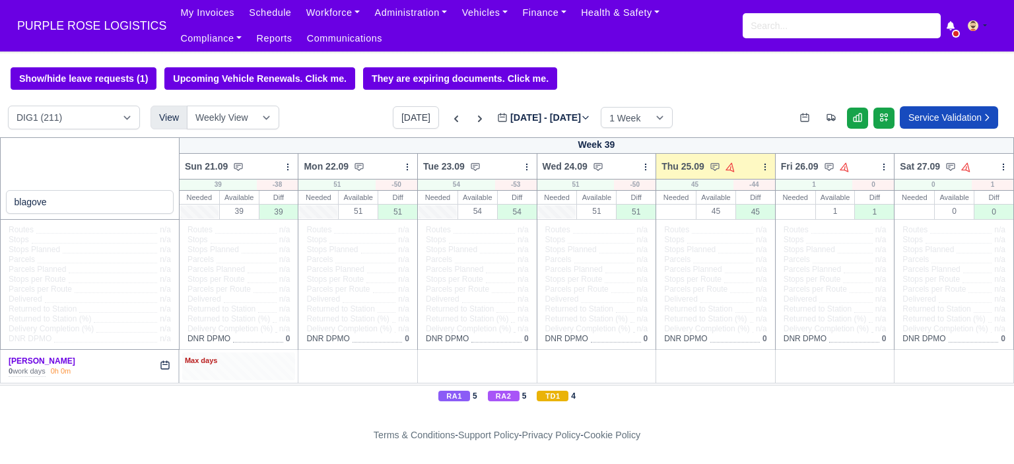
type input "blagove"
click at [263, 368] on div "Max days" at bounding box center [238, 365] width 113 height 27
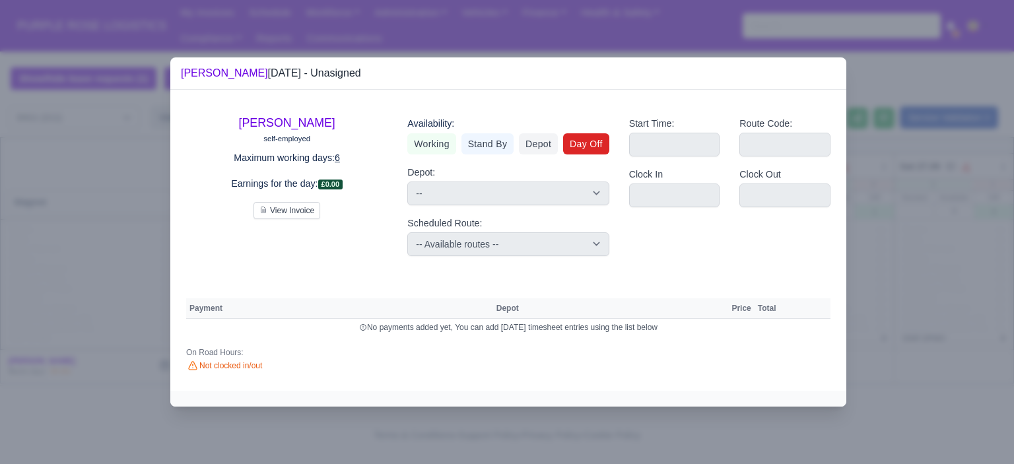
click at [593, 144] on link "Day Off" at bounding box center [586, 143] width 46 height 21
select select
select select "na"
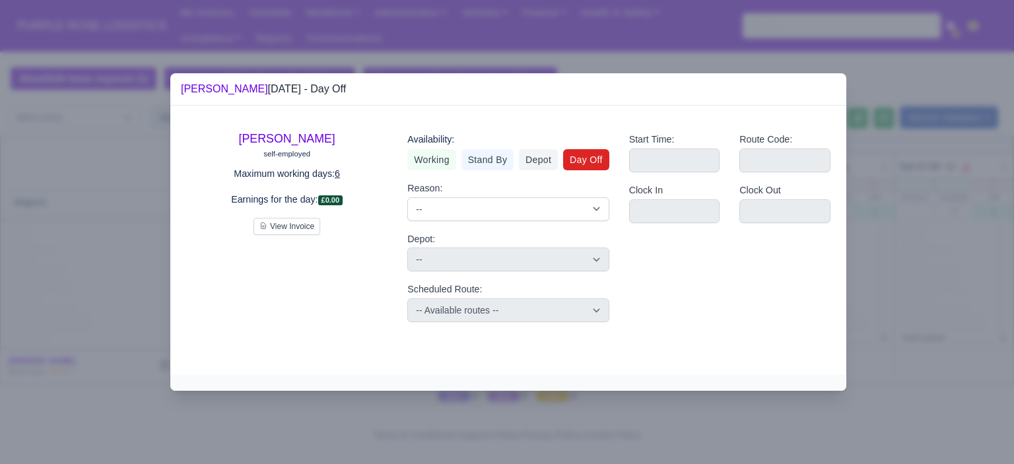
click at [876, 319] on div at bounding box center [507, 232] width 1014 height 464
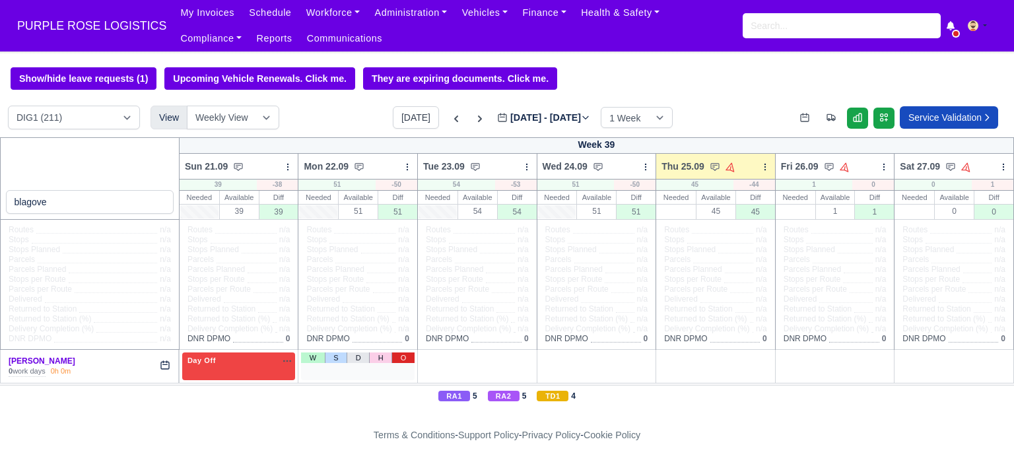
click at [397, 356] on link "O" at bounding box center [402, 357] width 23 height 11
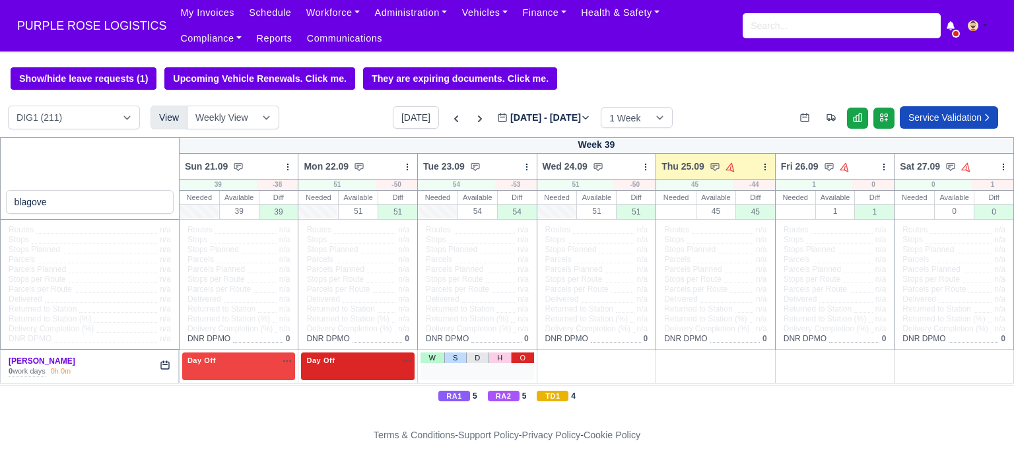
click at [520, 359] on link "O" at bounding box center [522, 357] width 23 height 11
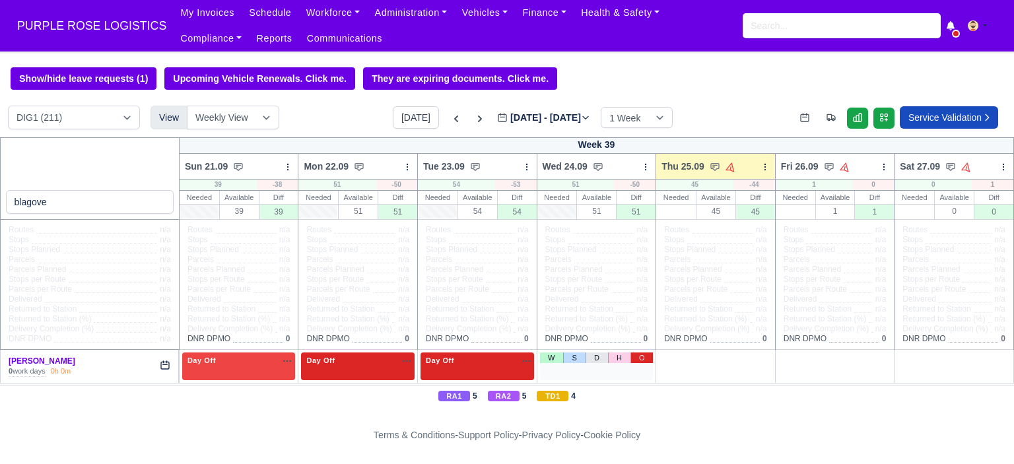
click at [637, 358] on link "O" at bounding box center [641, 357] width 23 height 11
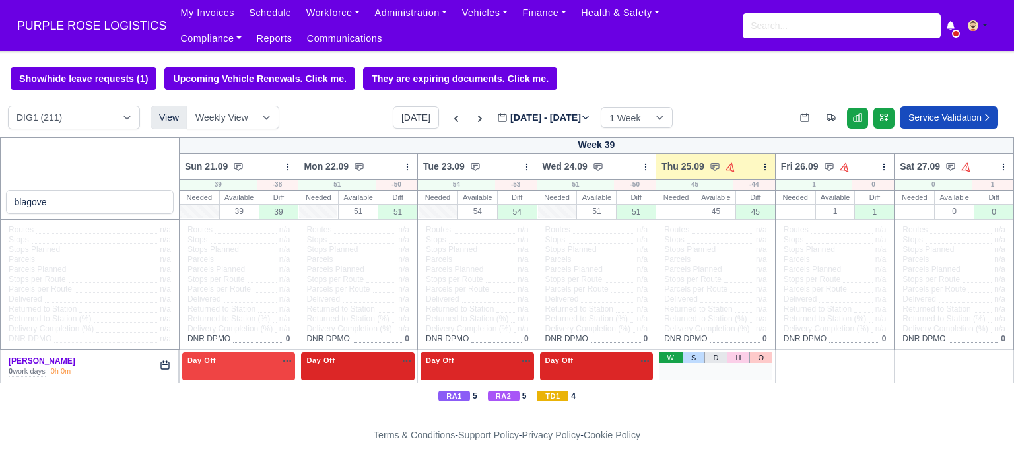
click at [661, 360] on link "W" at bounding box center [670, 357] width 23 height 11
click at [694, 365] on span "Available" at bounding box center [694, 360] width 40 height 9
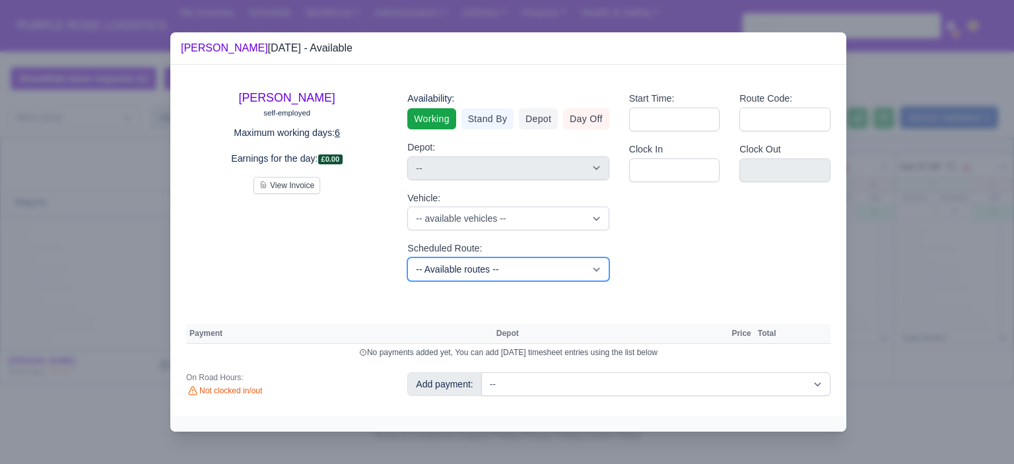
click at [479, 266] on select "-- Available routes -- Standard Parcel - Block of 6 Hours - (SD6) AmFlex RTS Ve…" at bounding box center [507, 269] width 201 height 24
select select "6"
click at [407, 257] on select "-- Available routes -- Standard Parcel - Block of 6 Hours - (SD6) AmFlex RTS Ve…" at bounding box center [507, 269] width 201 height 24
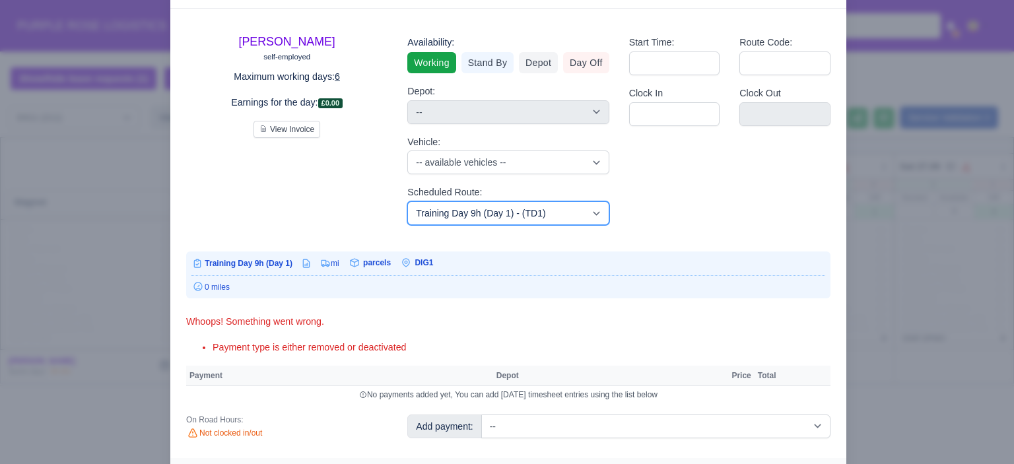
scroll to position [76, 0]
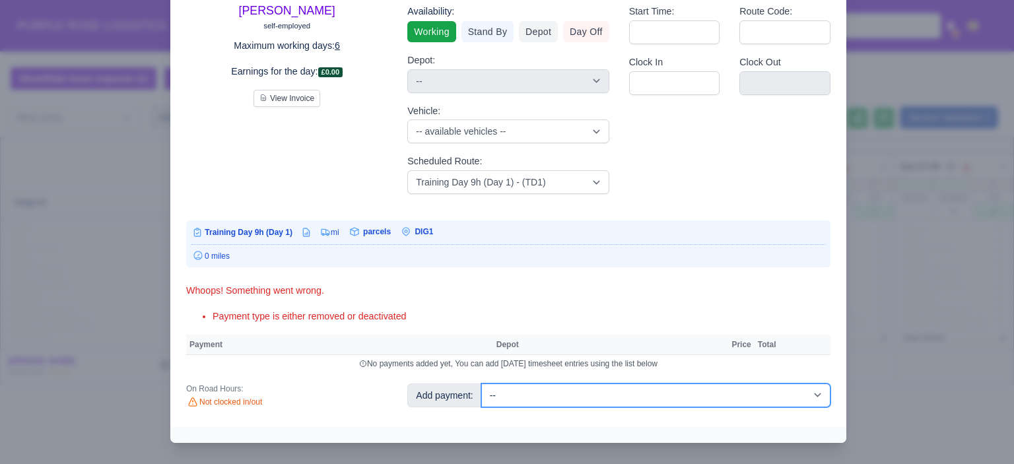
click at [693, 396] on select "-- Additional Hour Support (£14.50) Additional Hour Support (Walkers) (£13.50) …" at bounding box center [655, 395] width 349 height 24
select select "103"
click at [481, 383] on select "-- Additional Hour Support (£14.50) Additional Hour Support (Walkers) (£13.50) …" at bounding box center [655, 395] width 349 height 24
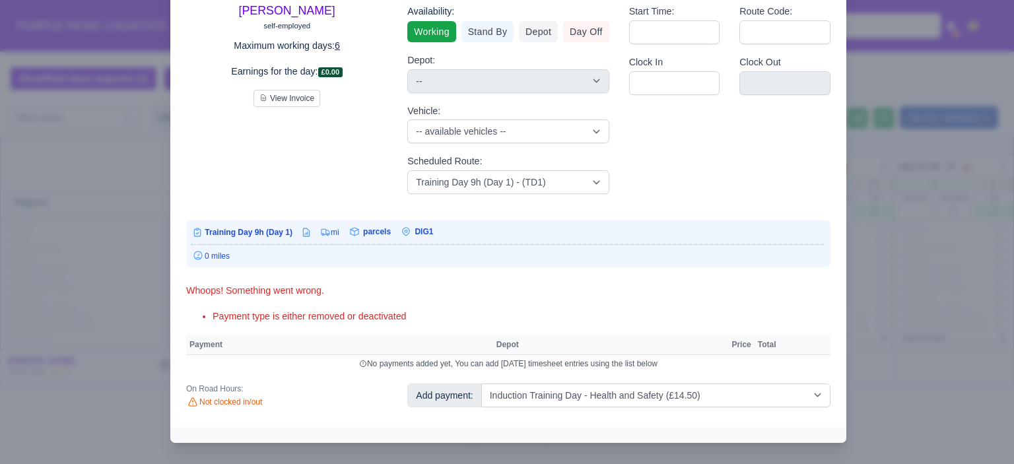
select select "1"
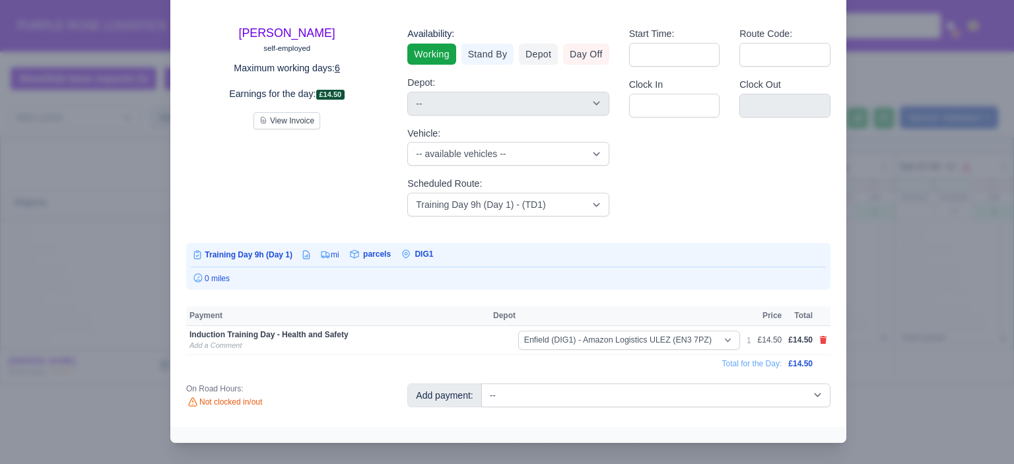
scroll to position [44, 0]
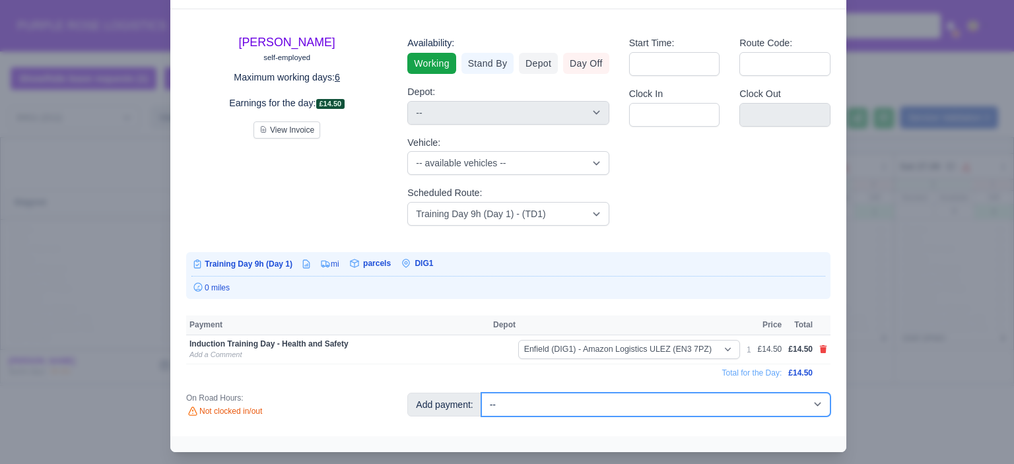
click at [663, 415] on select "-- Additional Hour Support (£14.50) Additional Hour Support (Walkers) (£13.50) …" at bounding box center [655, 405] width 349 height 24
select select "85"
click at [481, 393] on select "-- Additional Hour Support (£14.50) Additional Hour Support (Walkers) (£13.50) …" at bounding box center [655, 405] width 349 height 24
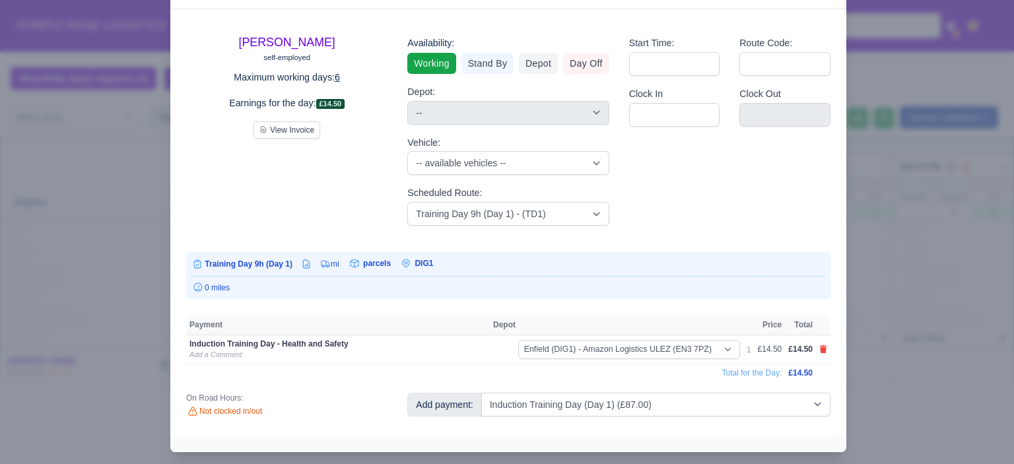
select select "1"
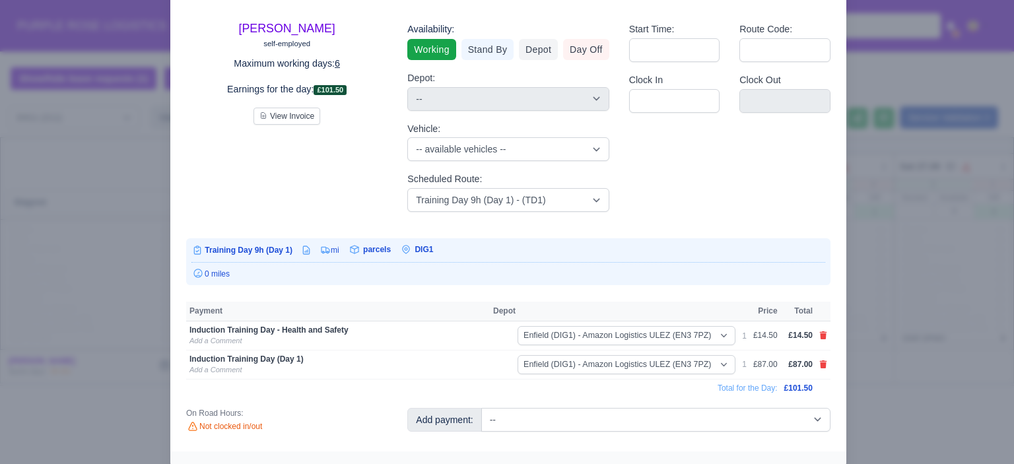
click at [921, 333] on div at bounding box center [507, 232] width 1014 height 464
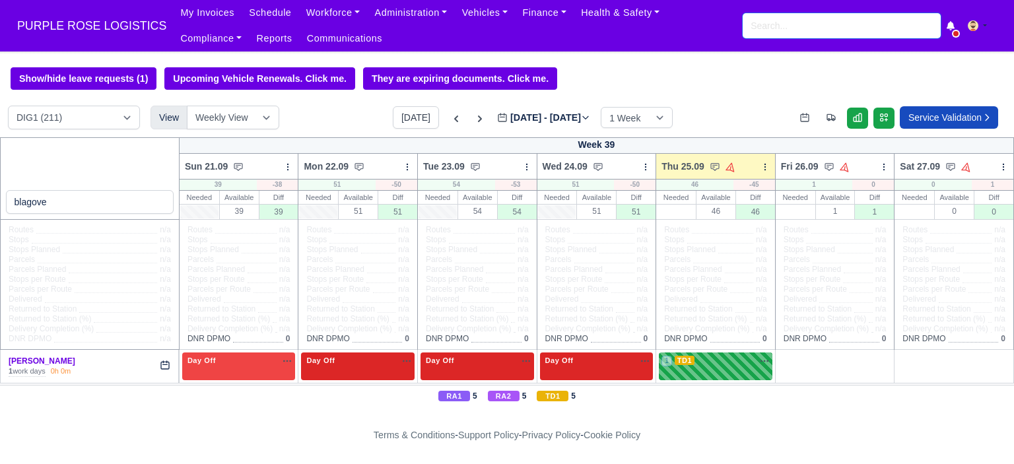
click at [787, 32] on input "search" at bounding box center [841, 25] width 198 height 25
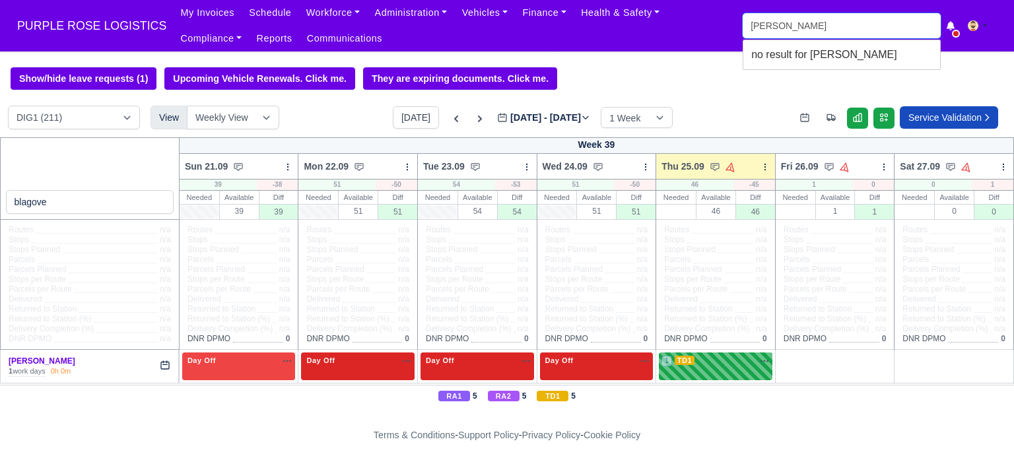
type input "ger"
type input "gerrado Aitcheson"
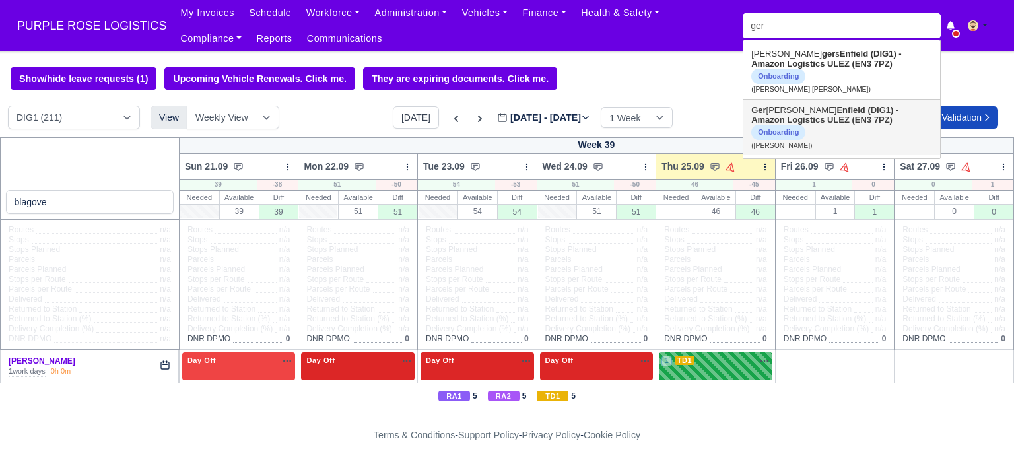
click at [797, 110] on strong "Enfield (DIG1) - Amazon Logistics ULEZ (EN3 7PZ)" at bounding box center [824, 115] width 147 height 20
type input "[PERSON_NAME]"
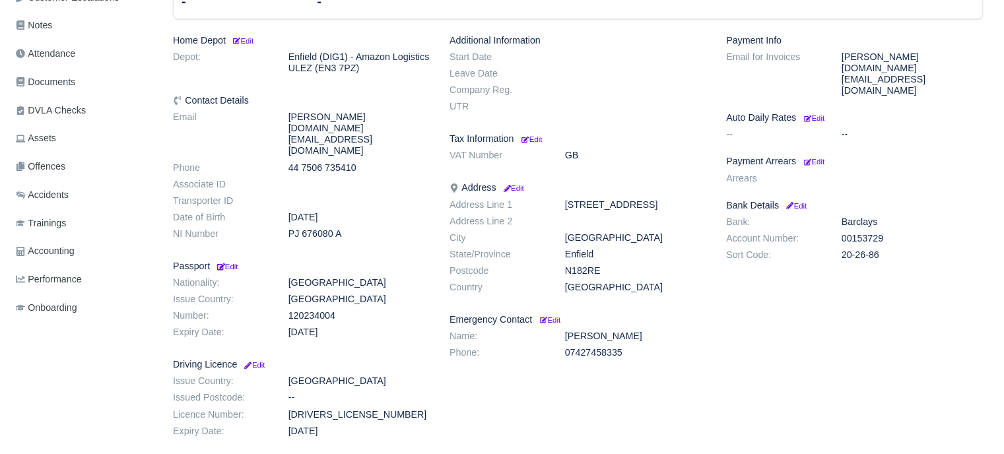
scroll to position [198, 0]
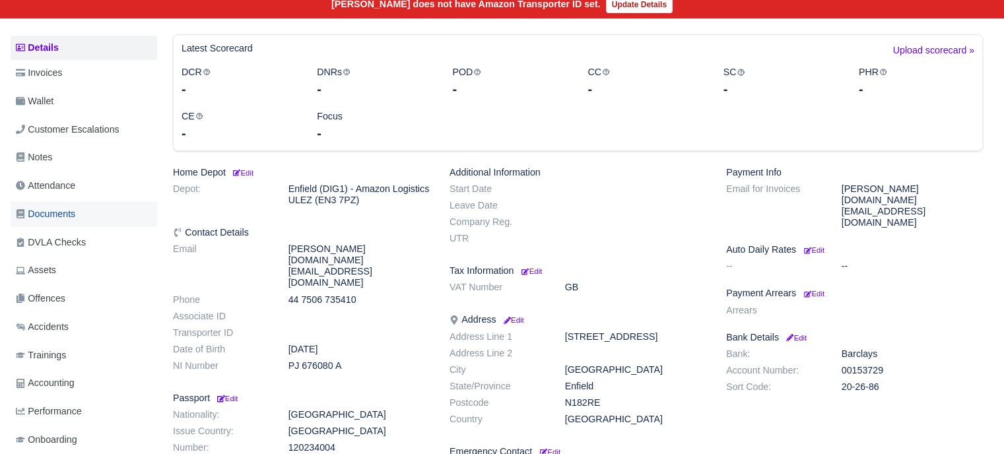
click at [67, 207] on span "Documents" at bounding box center [45, 214] width 59 height 15
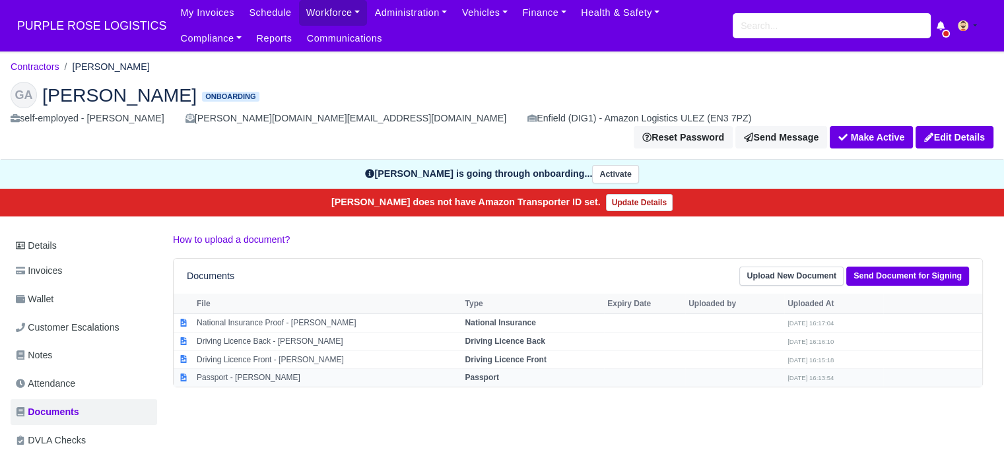
click at [482, 373] on strong "Passport" at bounding box center [482, 377] width 34 height 9
select select "passport"
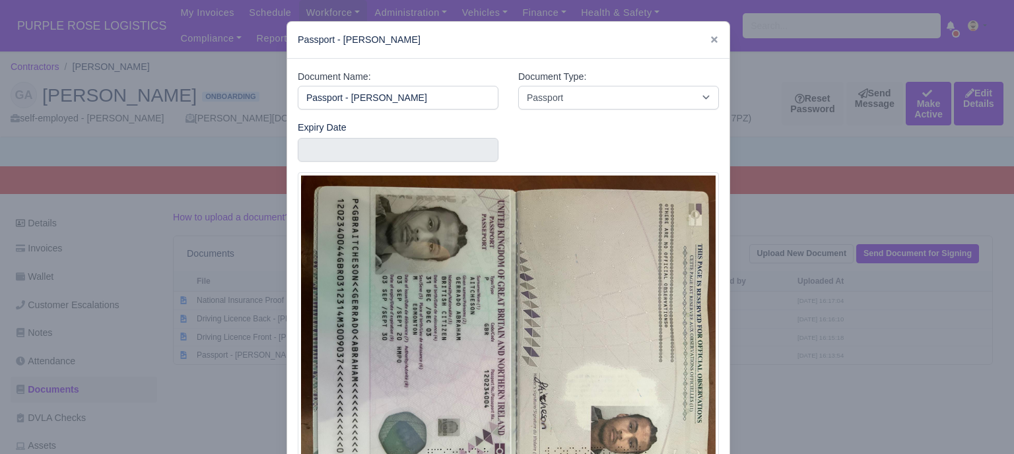
click at [929, 306] on div at bounding box center [507, 227] width 1014 height 454
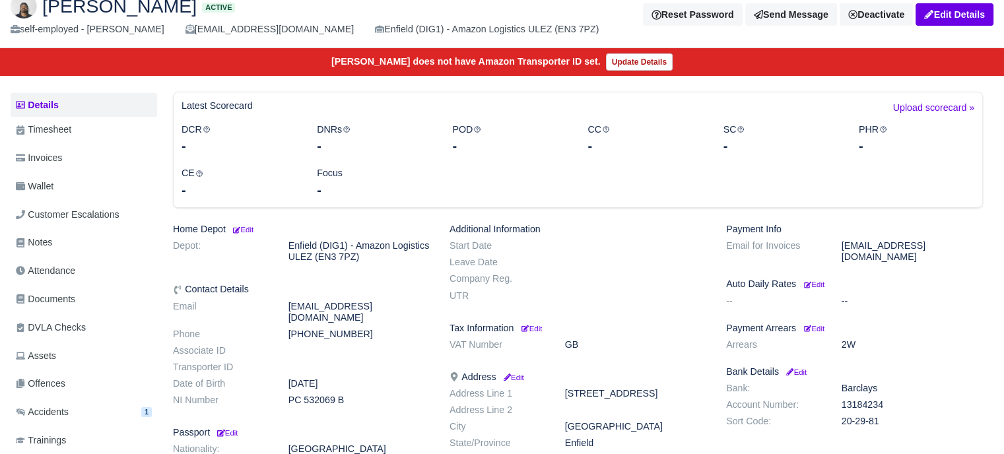
scroll to position [264, 0]
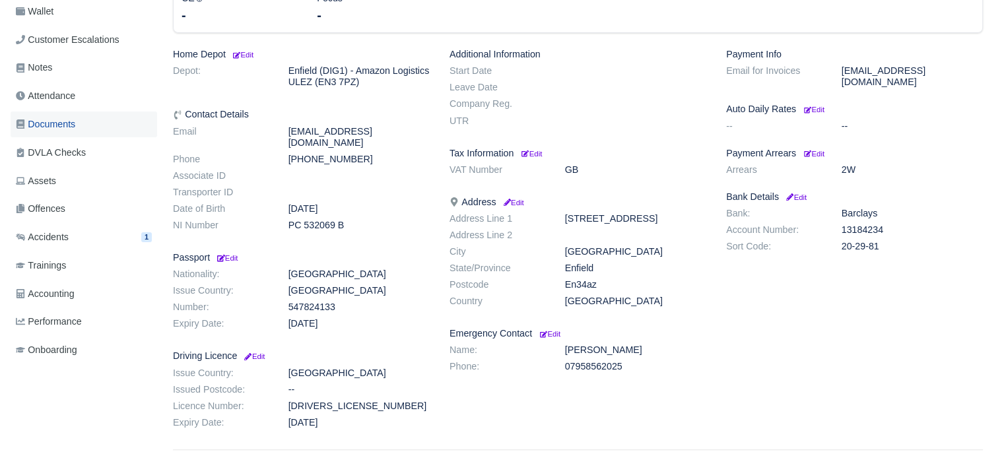
click at [75, 118] on span "Documents" at bounding box center [45, 124] width 59 height 15
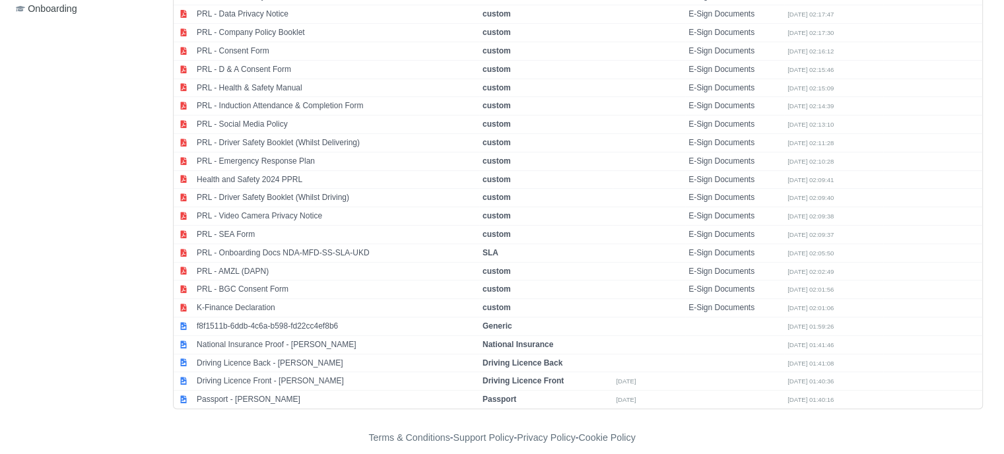
scroll to position [611, 0]
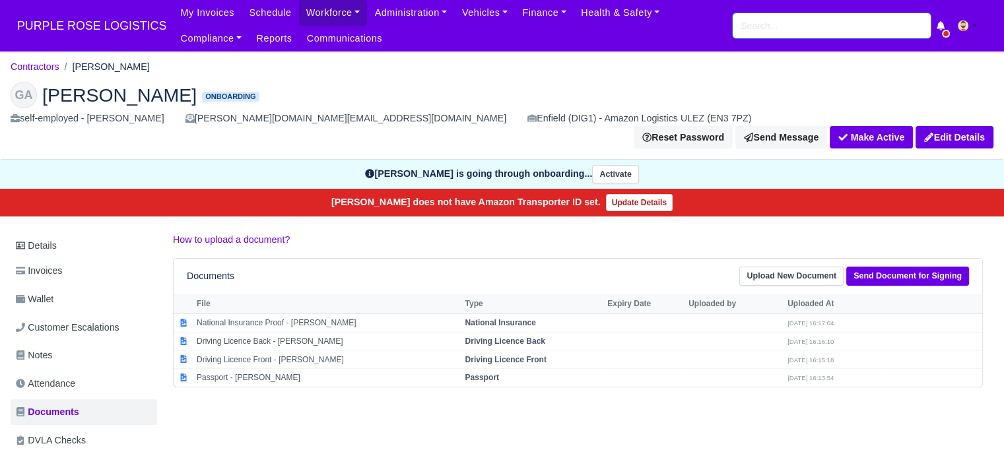
click at [768, 24] on input "search" at bounding box center [831, 25] width 198 height 25
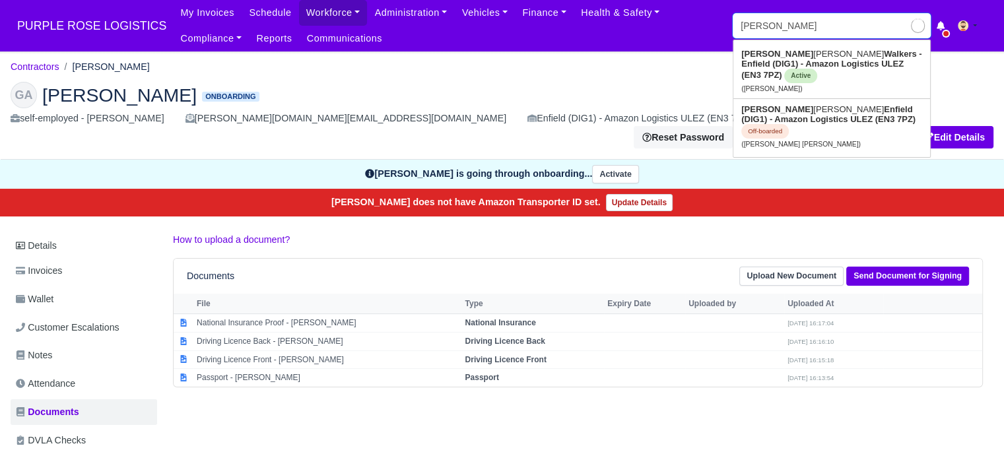
type input "[PERSON_NAME]"
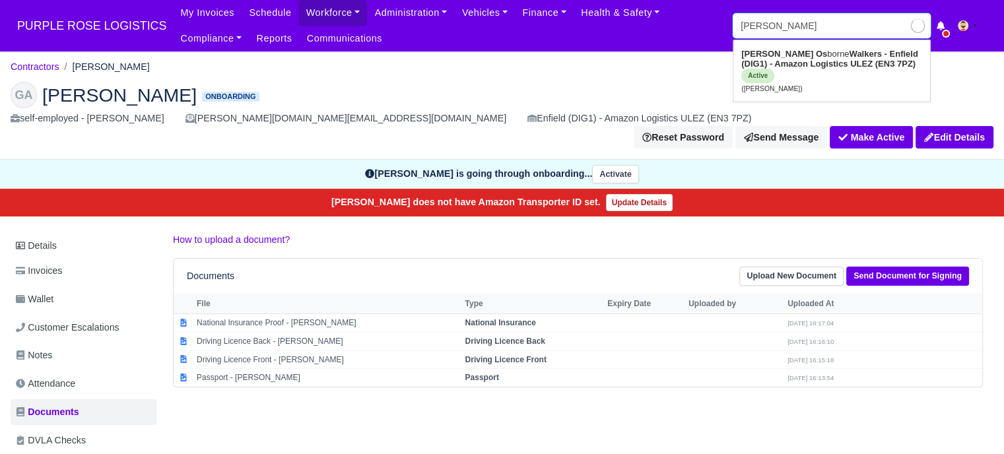
type input "[PERSON_NAME]"
click at [790, 20] on input "[PERSON_NAME]" at bounding box center [831, 25] width 198 height 25
type input "a"
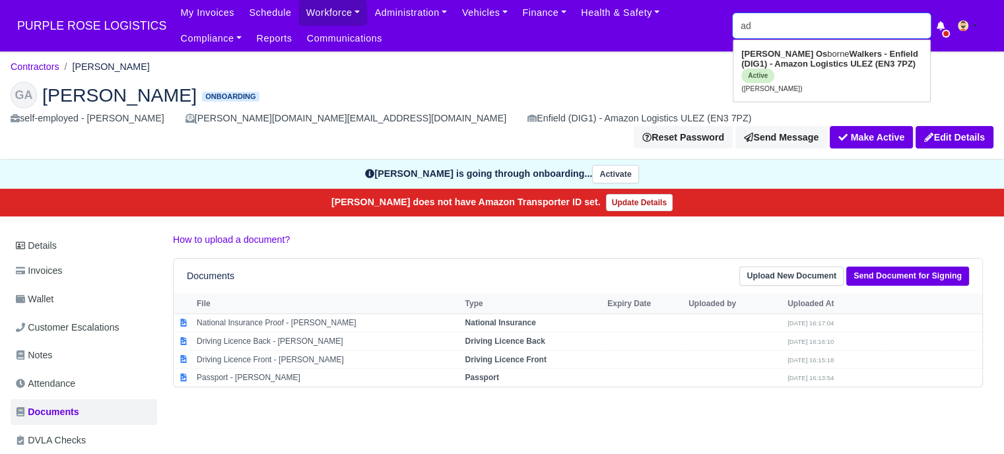
type input "ado"
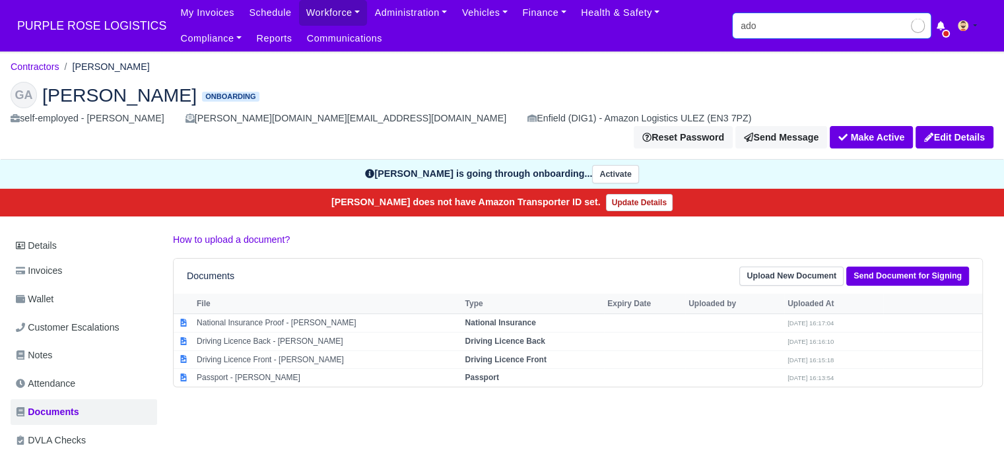
type input "[PERSON_NAME]"
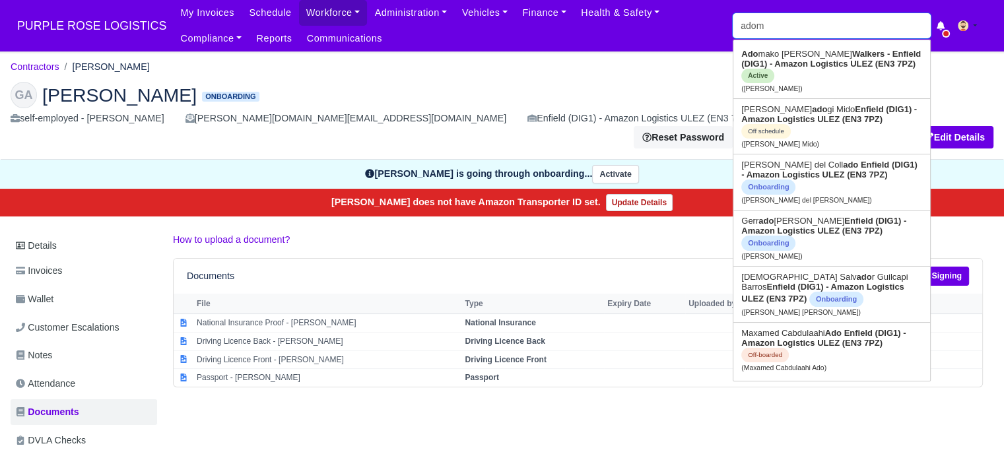
type input "adoma"
type input "[PERSON_NAME]"
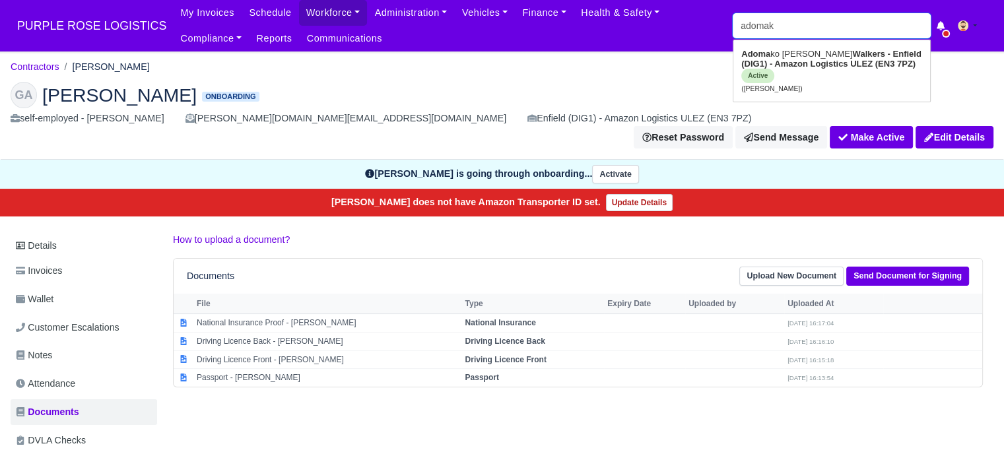
type input "[PERSON_NAME]"
click at [813, 27] on input "[PERSON_NAME]" at bounding box center [831, 25] width 198 height 25
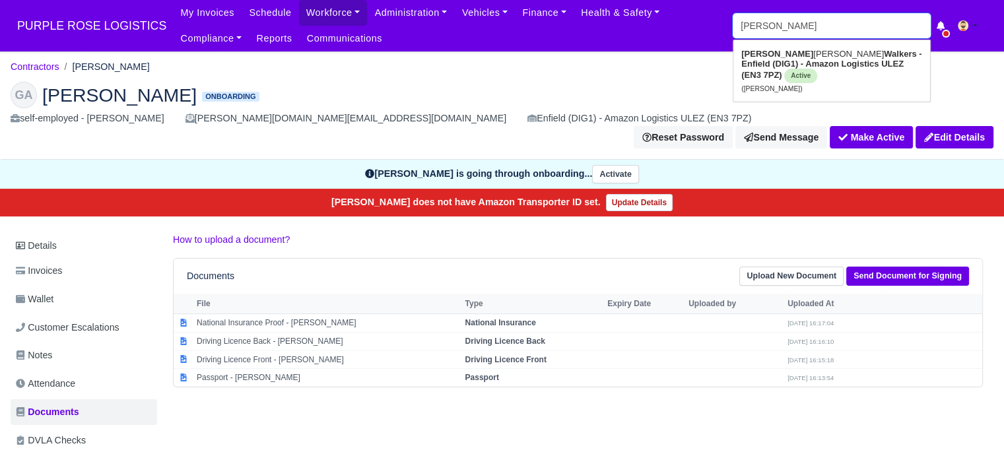
type input "s"
type input "sharaf"
type input "[PERSON_NAME]"
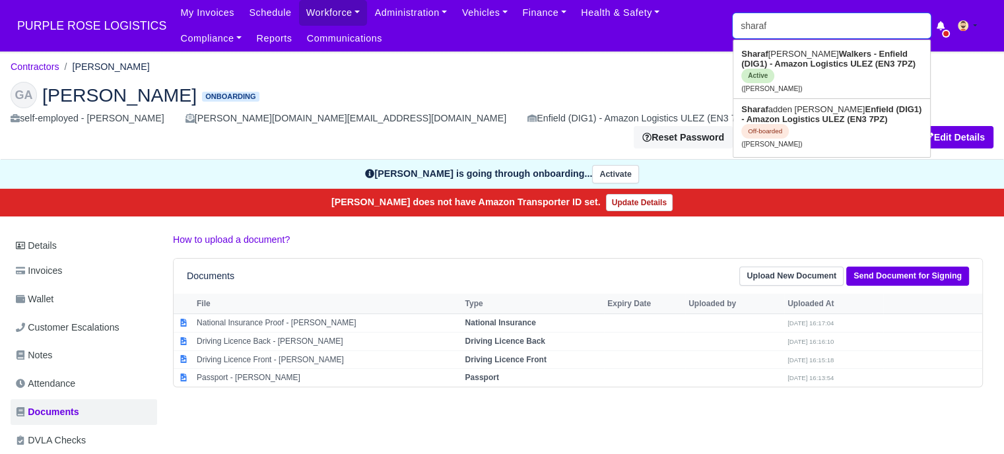
type input "sharaf"
